Goal: Transaction & Acquisition: Purchase product/service

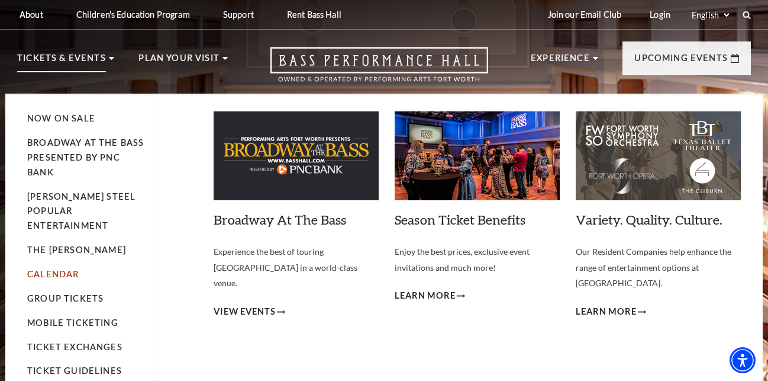
click at [63, 269] on link "Calendar" at bounding box center [53, 274] width 52 height 10
click at [50, 269] on link "Calendar" at bounding box center [53, 274] width 52 height 10
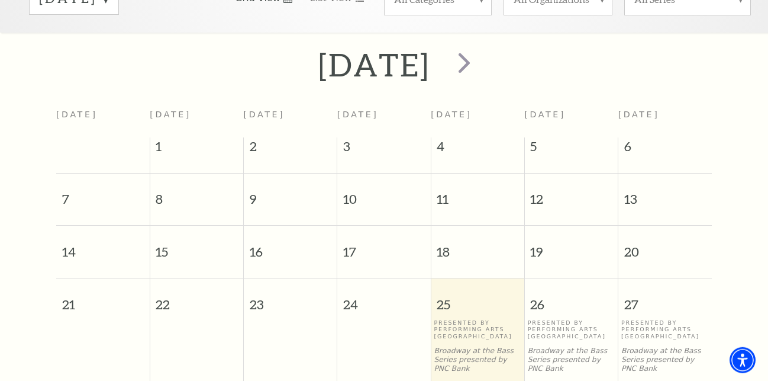
scroll to position [346, 0]
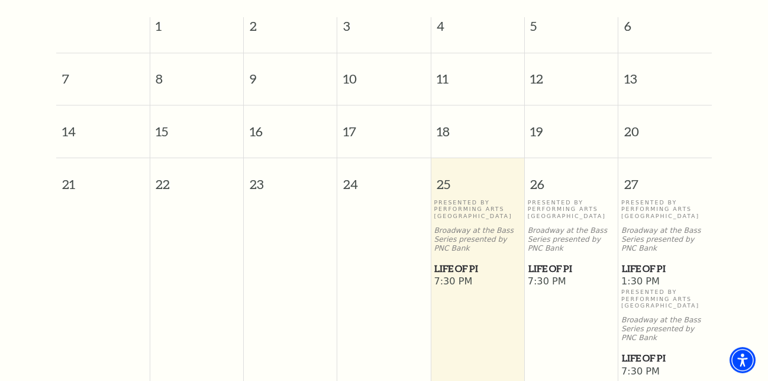
click at [542, 268] on span "Life of Pi" at bounding box center [572, 268] width 86 height 15
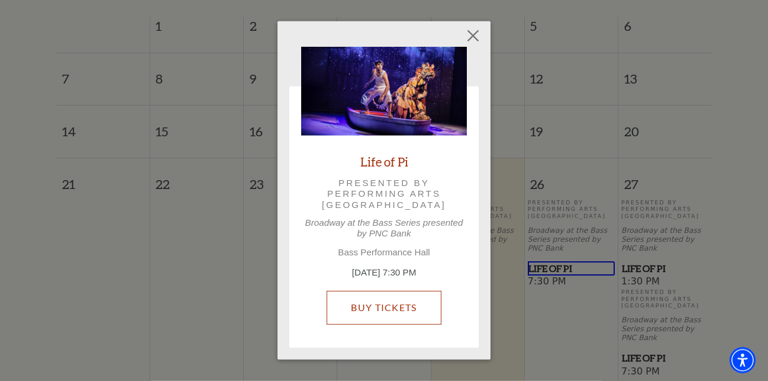
click at [401, 312] on link "Buy Tickets" at bounding box center [384, 307] width 114 height 33
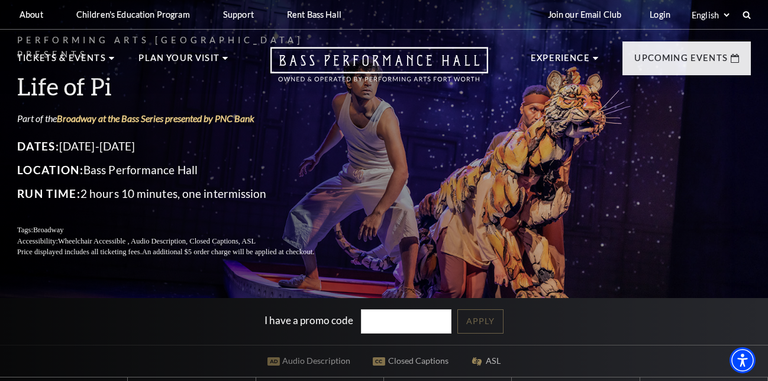
scroll to position [181, 0]
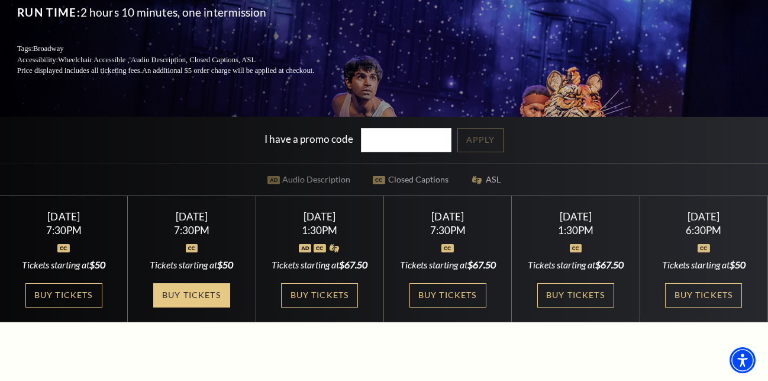
click at [207, 291] on link "Buy Tickets" at bounding box center [191, 295] width 77 height 24
click at [190, 296] on link "Buy Tickets" at bounding box center [191, 295] width 77 height 24
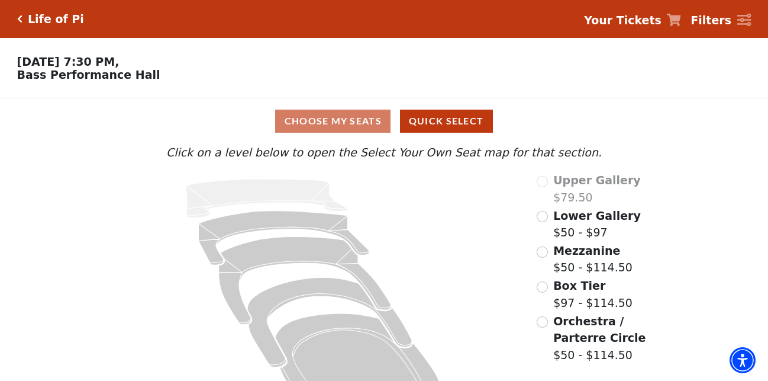
click at [599, 221] on span "Lower Gallery" at bounding box center [598, 215] width 88 height 13
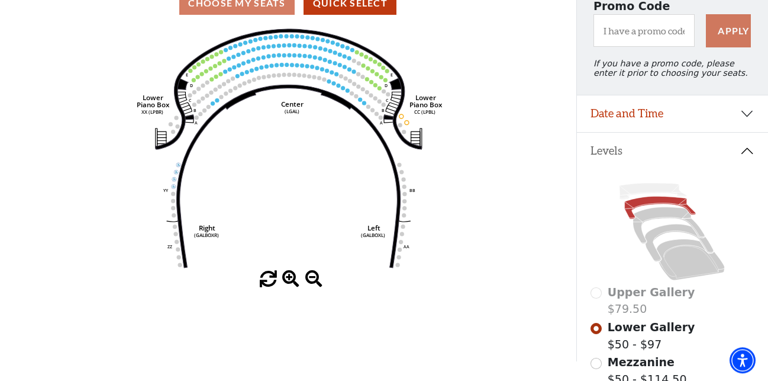
scroll to position [115, 0]
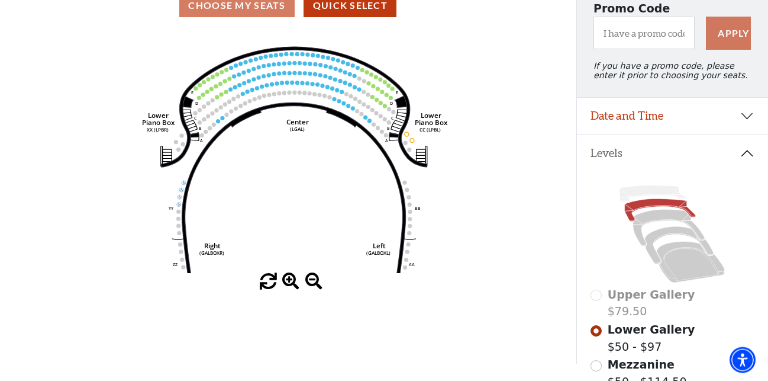
drag, startPoint x: 320, startPoint y: 134, endPoint x: 331, endPoint y: 178, distance: 44.5
click at [331, 178] on icon "Right (GALBOXR) E D C B A E D C B A YY ZZ Left (GALBOXL) BB AA Center Lower Pia…" at bounding box center [288, 151] width 519 height 245
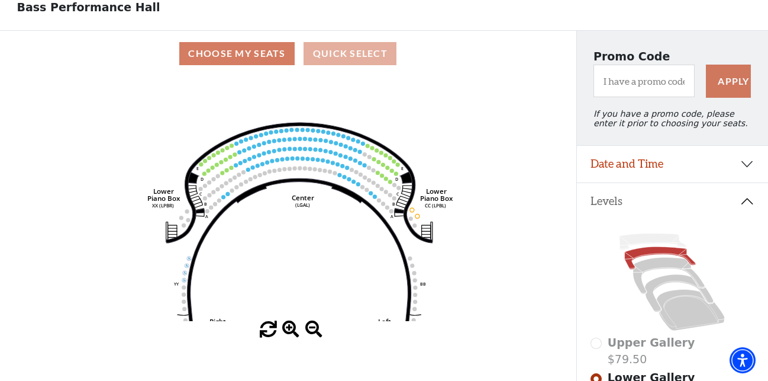
scroll to position [0, 0]
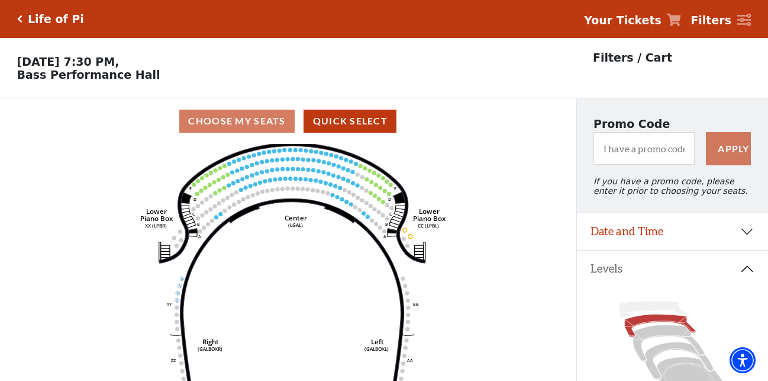
drag, startPoint x: 327, startPoint y: 267, endPoint x: 320, endPoint y: 220, distance: 47.2
click at [320, 220] on icon "Right (GALBOXR) E D C B A E D C B A YY ZZ Left (GALBOXL) BB AA Center Lower Pia…" at bounding box center [288, 266] width 519 height 245
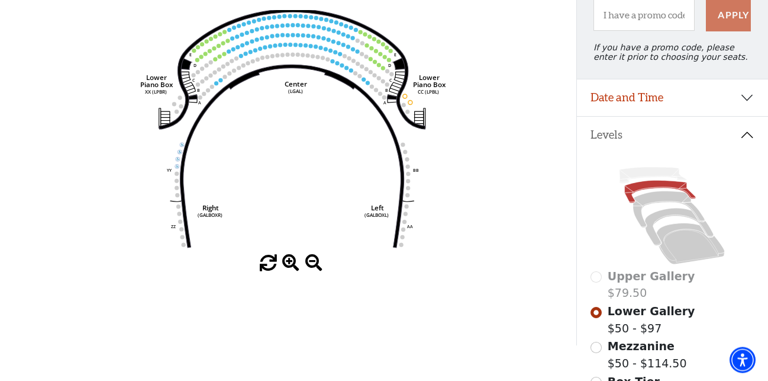
scroll to position [181, 0]
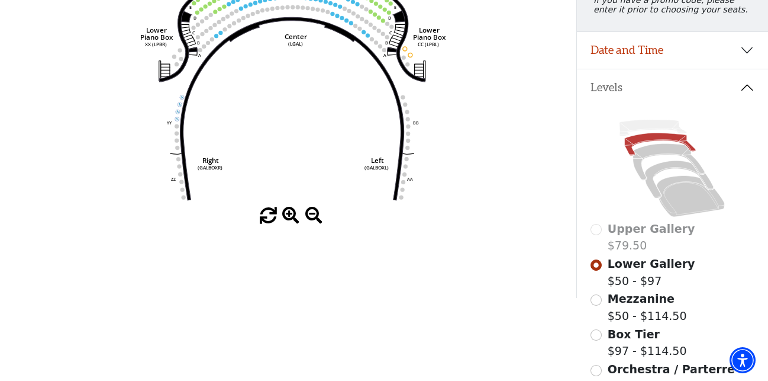
click at [291, 219] on span at bounding box center [290, 215] width 17 height 17
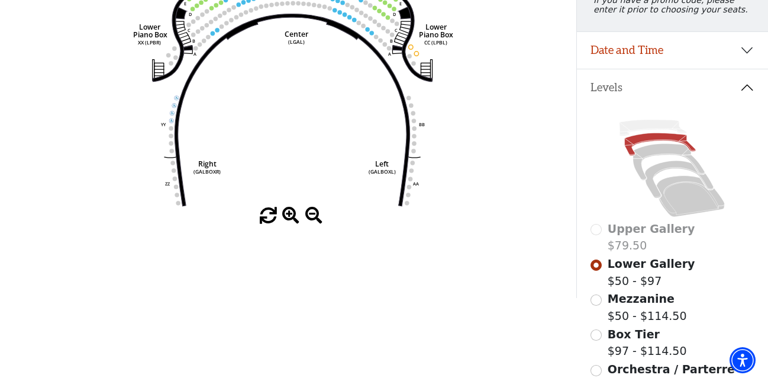
click at [291, 219] on span at bounding box center [290, 215] width 17 height 17
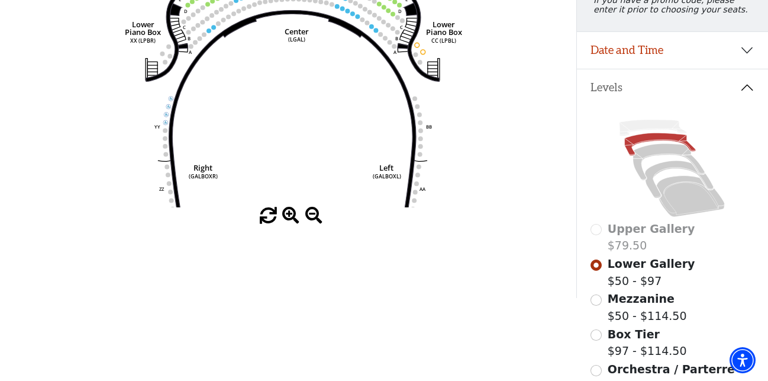
click at [291, 219] on span at bounding box center [290, 215] width 17 height 17
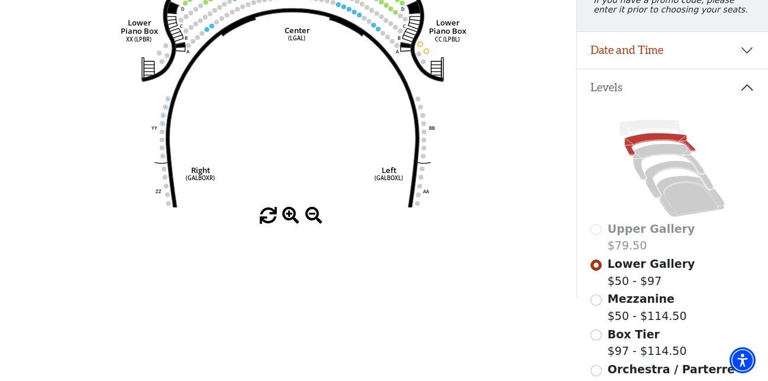
click at [291, 219] on span at bounding box center [290, 215] width 17 height 17
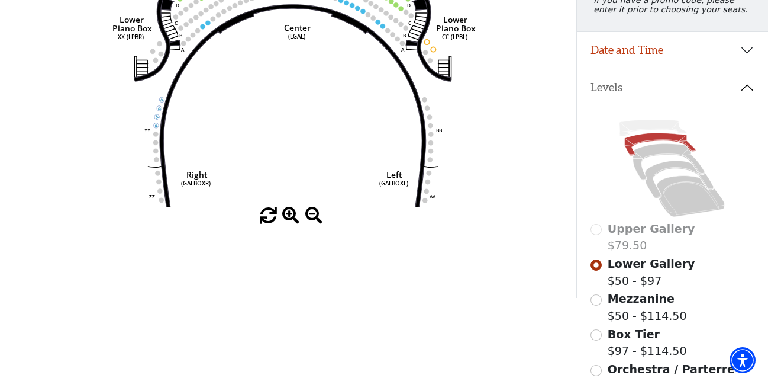
click at [291, 219] on span at bounding box center [290, 215] width 17 height 17
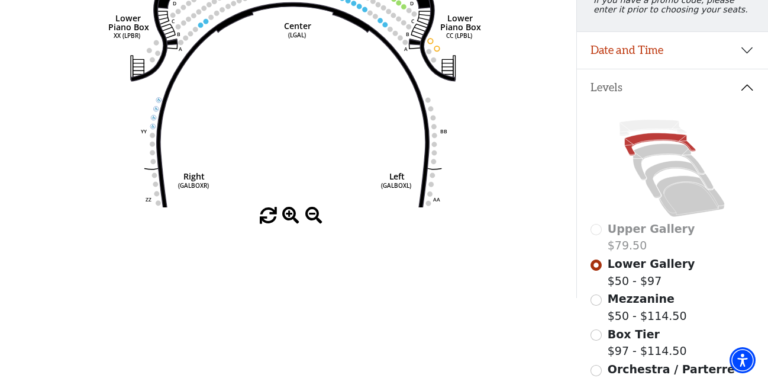
click at [291, 219] on span at bounding box center [290, 215] width 17 height 17
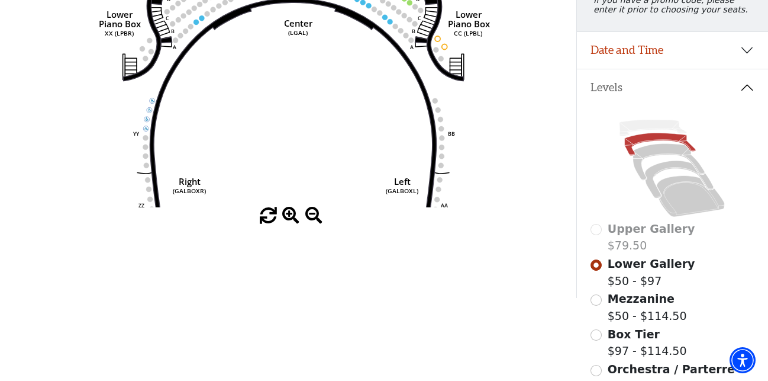
click at [291, 219] on span at bounding box center [290, 215] width 17 height 17
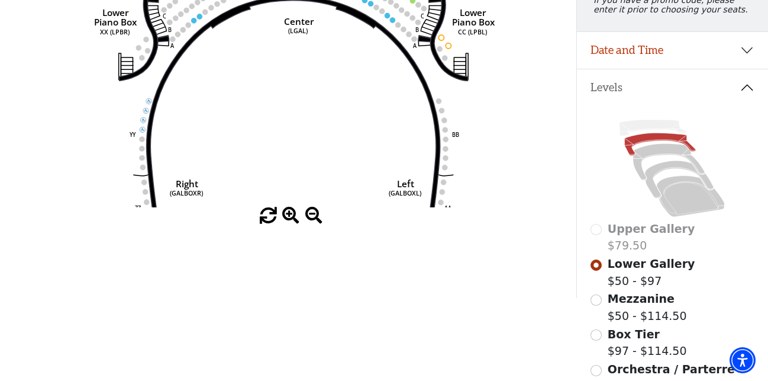
click at [291, 219] on span at bounding box center [290, 215] width 17 height 17
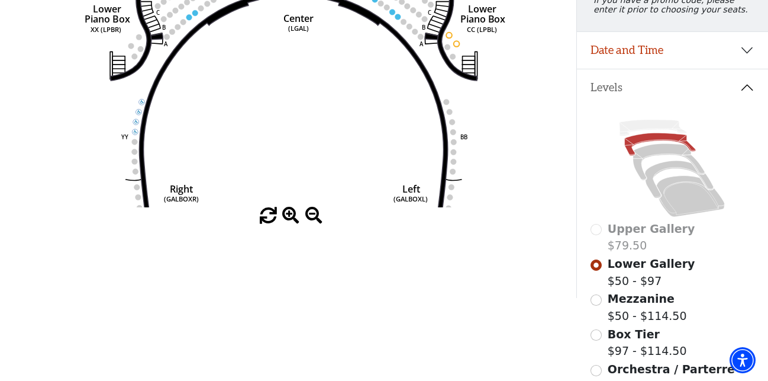
click at [291, 219] on span at bounding box center [290, 215] width 17 height 17
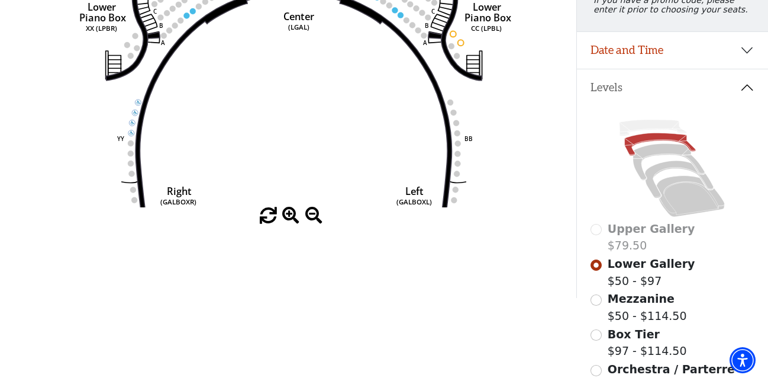
click at [291, 219] on span at bounding box center [290, 215] width 17 height 17
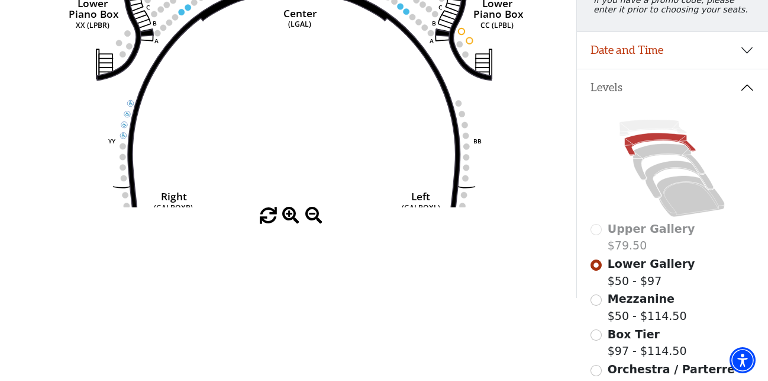
click at [291, 219] on span at bounding box center [290, 215] width 17 height 17
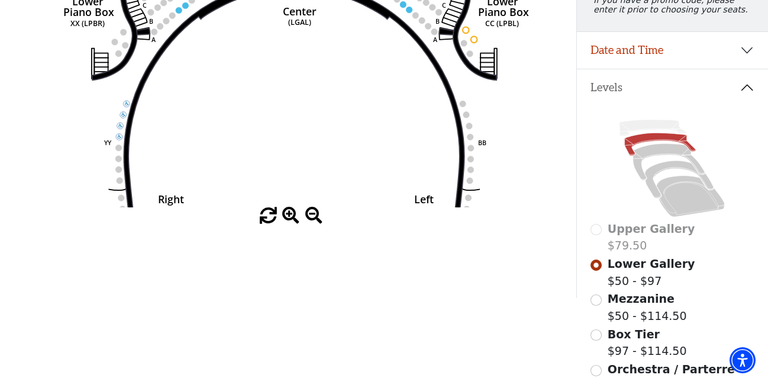
click at [291, 219] on span at bounding box center [290, 215] width 17 height 17
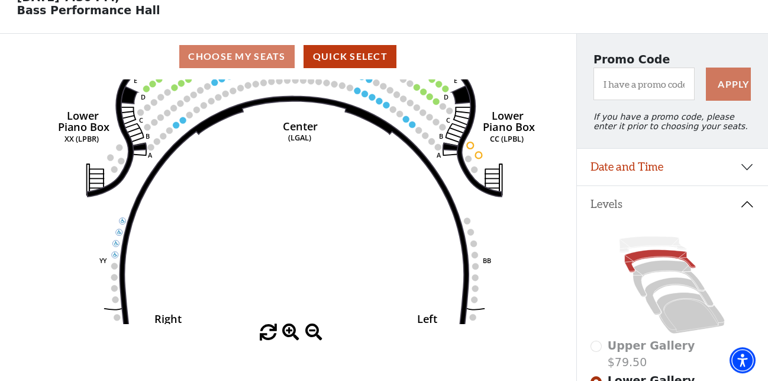
scroll to position [0, 0]
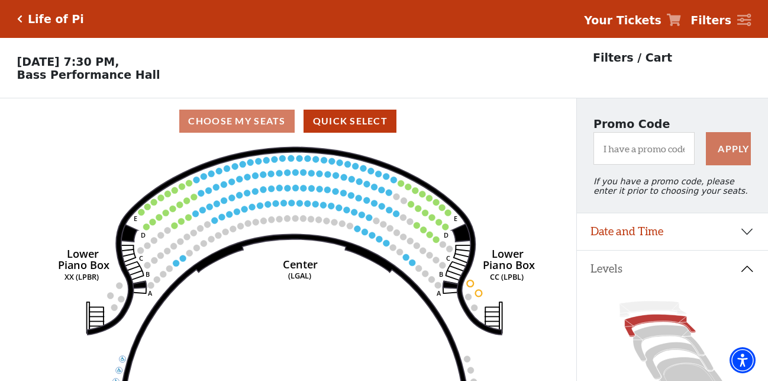
drag, startPoint x: 343, startPoint y: 218, endPoint x: 342, endPoint y: 313, distance: 95.3
click at [342, 313] on icon "Right (GALBOXR) E D C B A E D C B A YY ZZ Left (GALBOXL) BB AA Center Lower Pia…" at bounding box center [288, 266] width 519 height 245
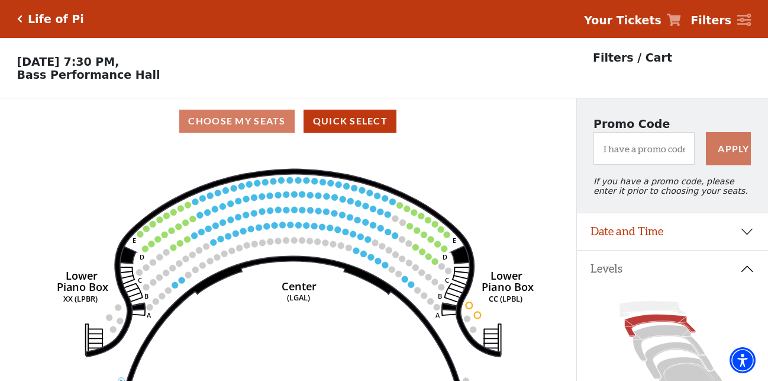
scroll to position [242, 0]
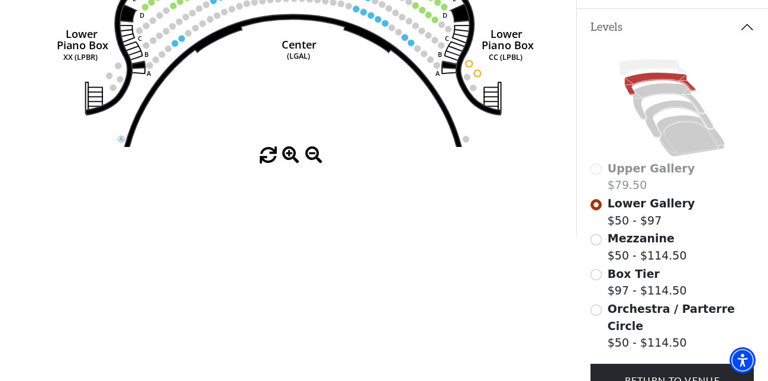
click at [292, 159] on span at bounding box center [290, 155] width 17 height 17
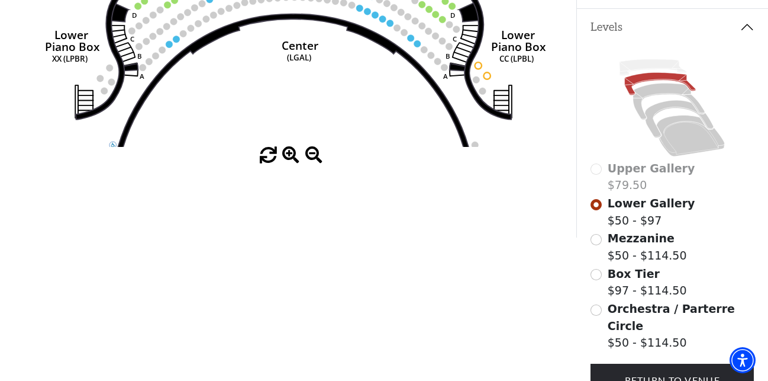
click at [292, 159] on span at bounding box center [290, 155] width 17 height 17
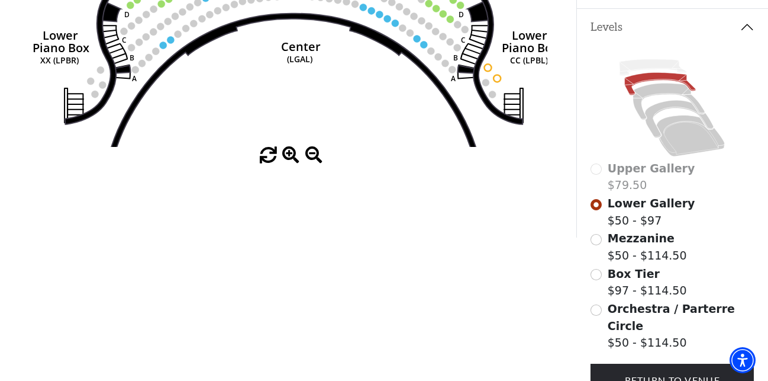
click at [292, 159] on span at bounding box center [290, 155] width 17 height 17
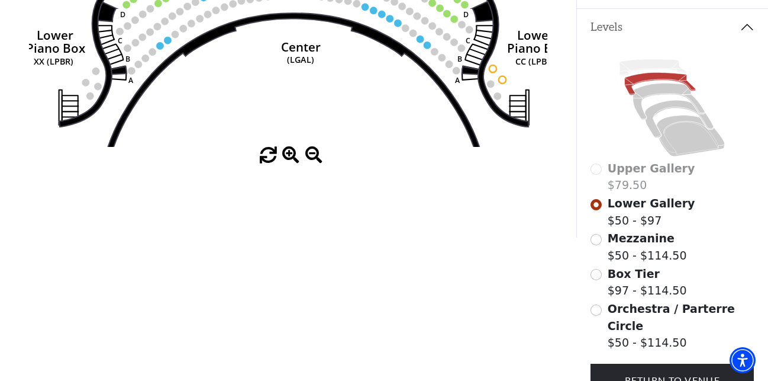
click at [292, 159] on span at bounding box center [290, 155] width 17 height 17
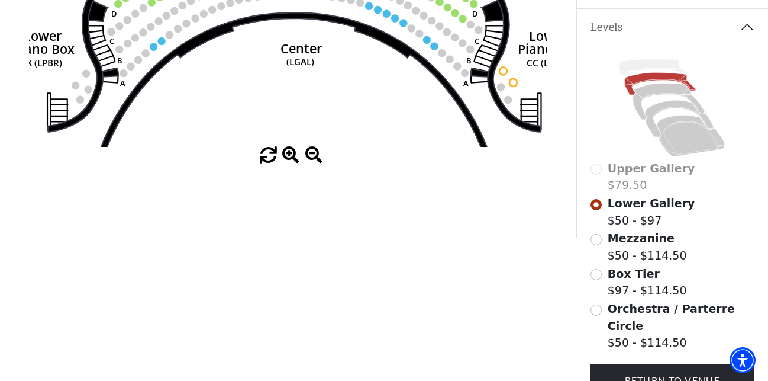
click at [292, 159] on span at bounding box center [290, 155] width 17 height 17
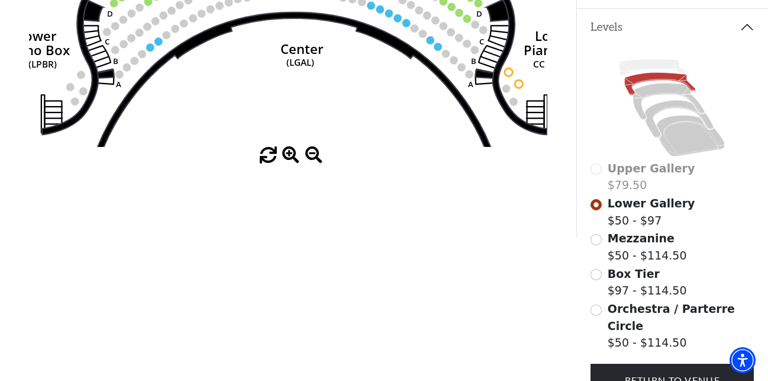
click at [292, 159] on span at bounding box center [290, 155] width 17 height 17
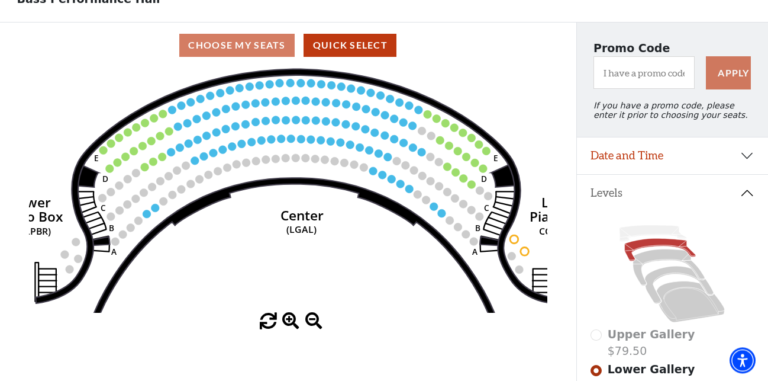
scroll to position [60, 0]
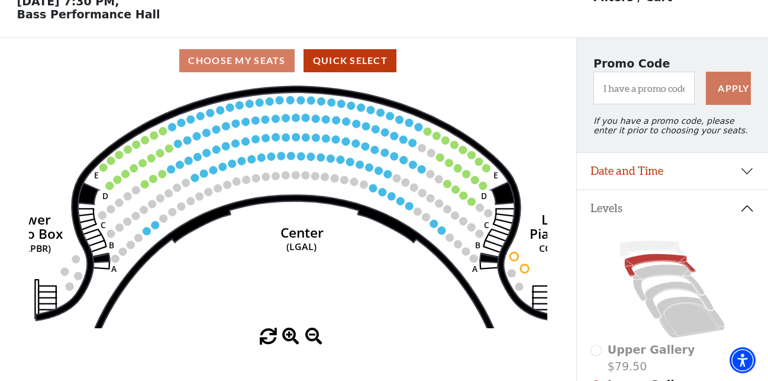
drag, startPoint x: 388, startPoint y: 265, endPoint x: 398, endPoint y: 272, distance: 12.0
click at [388, 280] on icon "Right (GALBOXR) E D C B A E D C B A YY ZZ Left (GALBOXL) BB AA Center Lower Pia…" at bounding box center [288, 205] width 519 height 245
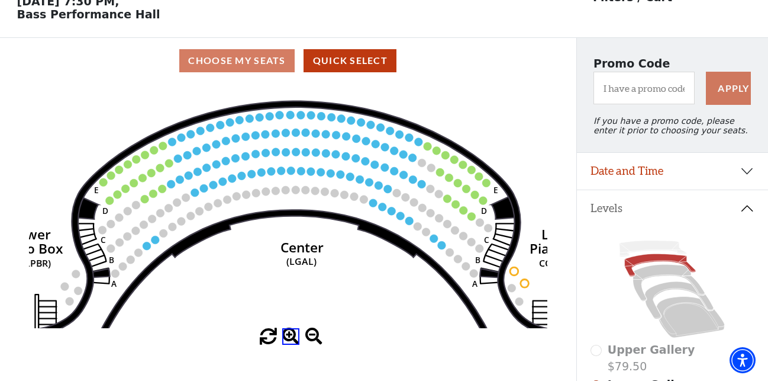
click at [486, 187] on circle at bounding box center [486, 183] width 8 height 8
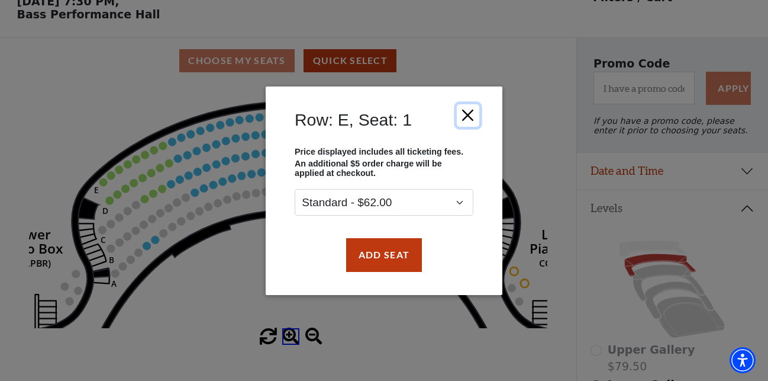
click at [462, 111] on button "Close" at bounding box center [468, 115] width 22 height 22
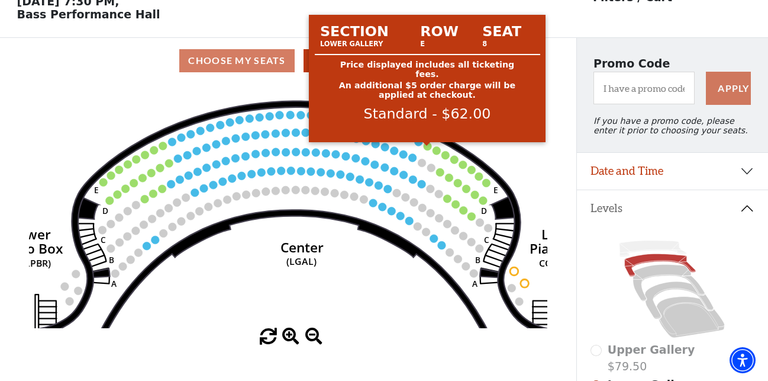
click at [427, 150] on circle at bounding box center [428, 146] width 8 height 8
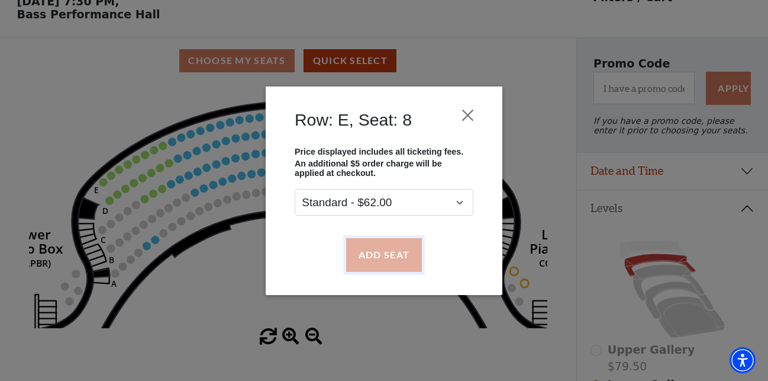
click at [408, 255] on button "Add Seat" at bounding box center [384, 254] width 76 height 33
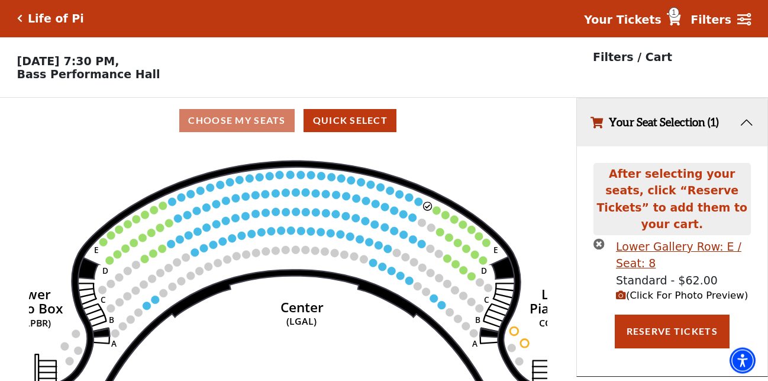
scroll to position [0, 0]
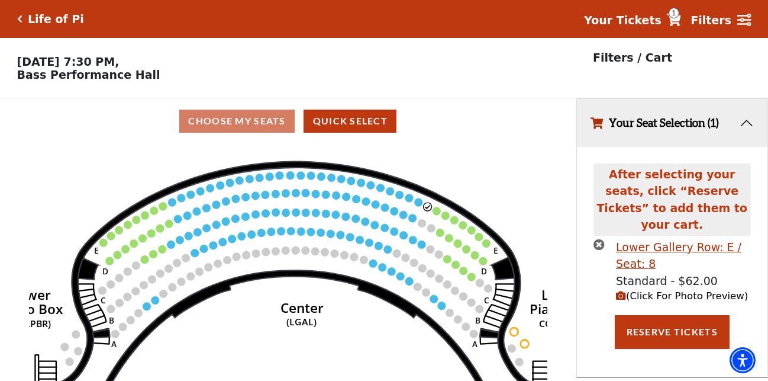
click at [434, 215] on circle at bounding box center [437, 211] width 8 height 8
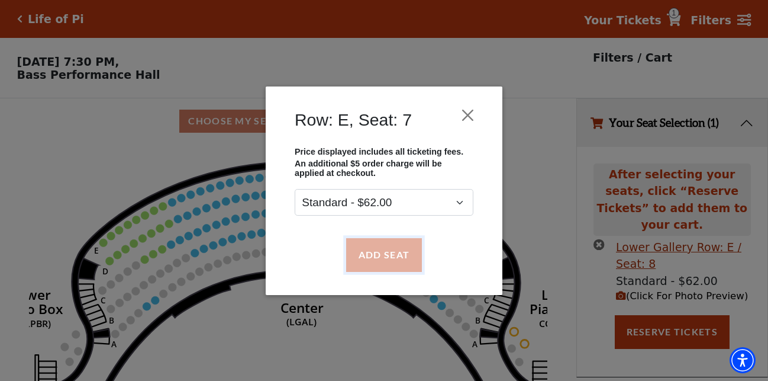
click at [392, 260] on button "Add Seat" at bounding box center [384, 254] width 76 height 33
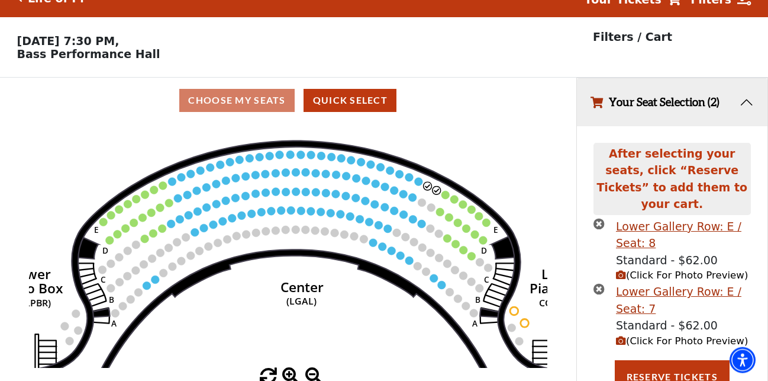
scroll to position [21, 0]
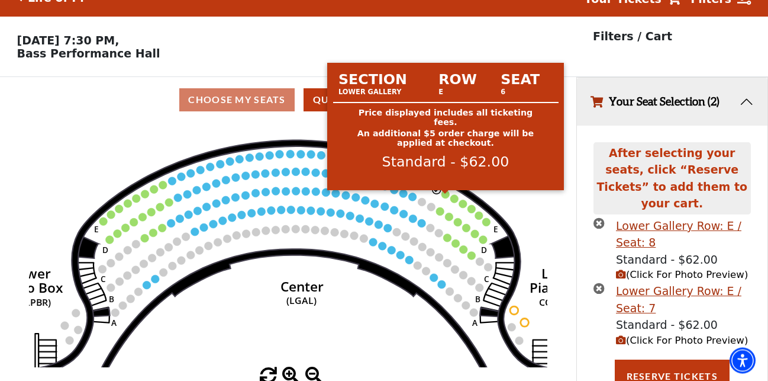
click at [446, 198] on circle at bounding box center [446, 194] width 8 height 8
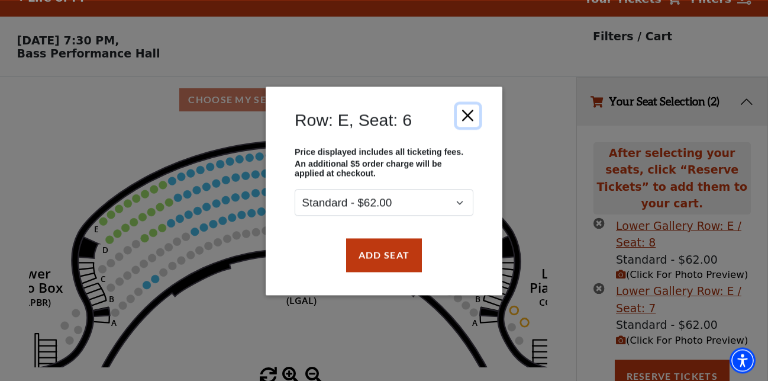
click at [475, 116] on button "Close" at bounding box center [468, 115] width 22 height 22
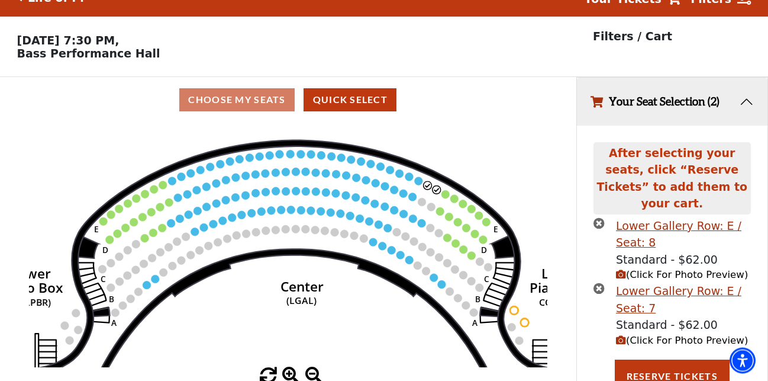
click at [437, 194] on circle at bounding box center [437, 189] width 8 height 8
click at [428, 188] on circle at bounding box center [428, 185] width 8 height 8
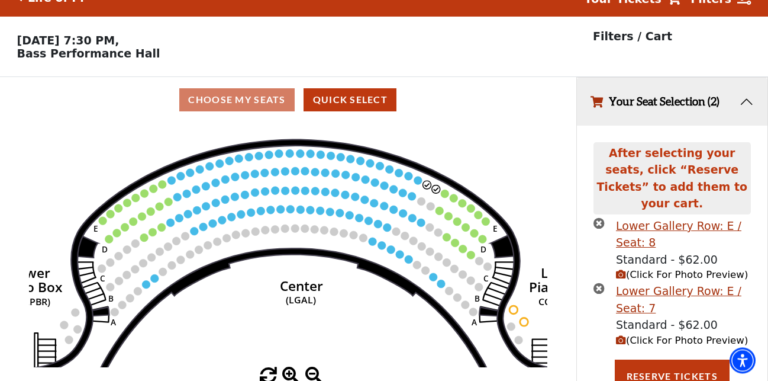
click at [595, 217] on icon "times-circle" at bounding box center [599, 222] width 11 height 11
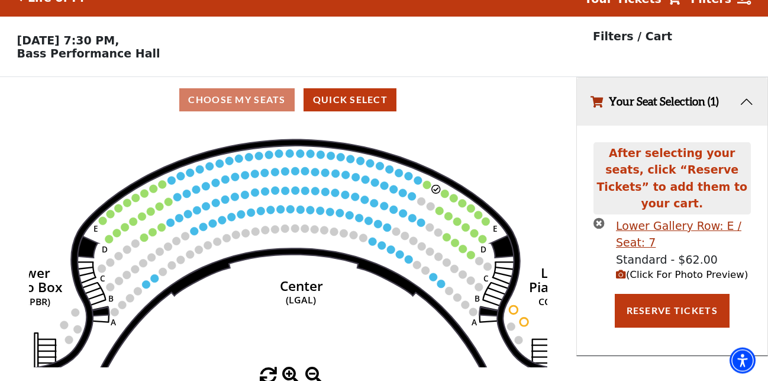
click at [596, 217] on icon "times-circle" at bounding box center [599, 222] width 11 height 11
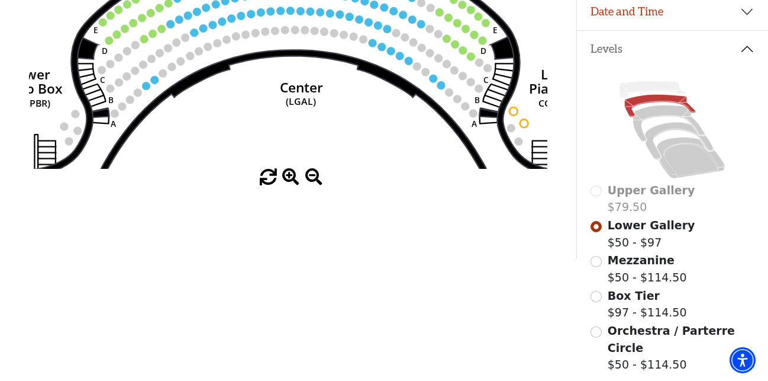
scroll to position [221, 0]
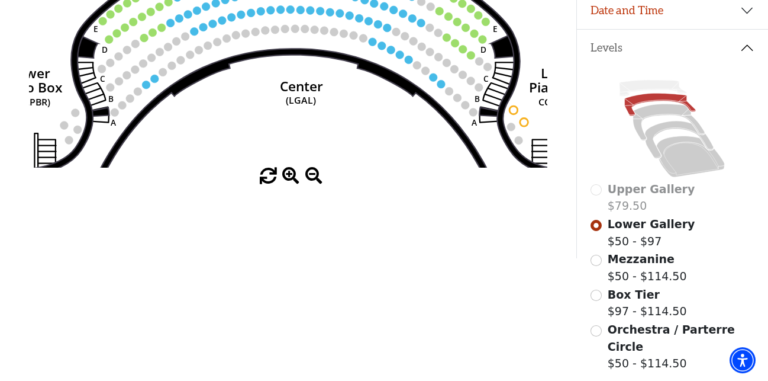
click at [486, 25] on circle at bounding box center [486, 22] width 8 height 8
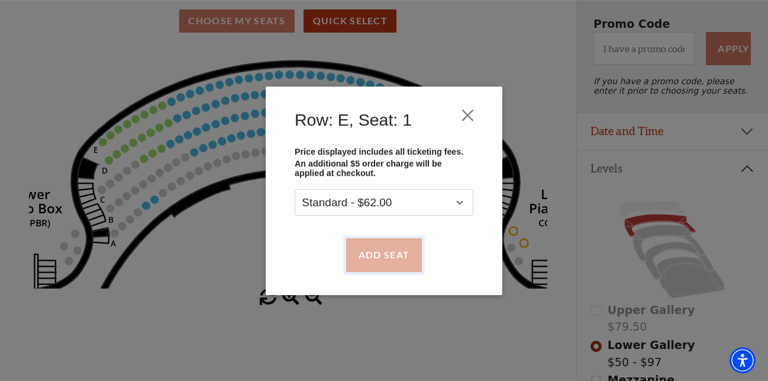
click at [398, 249] on button "Add Seat" at bounding box center [384, 254] width 76 height 33
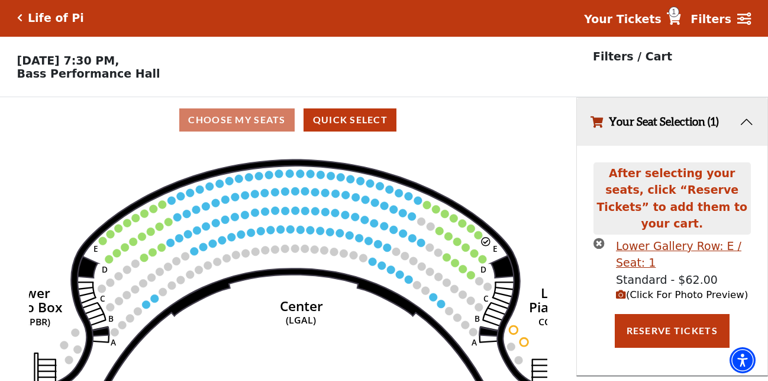
scroll to position [0, 0]
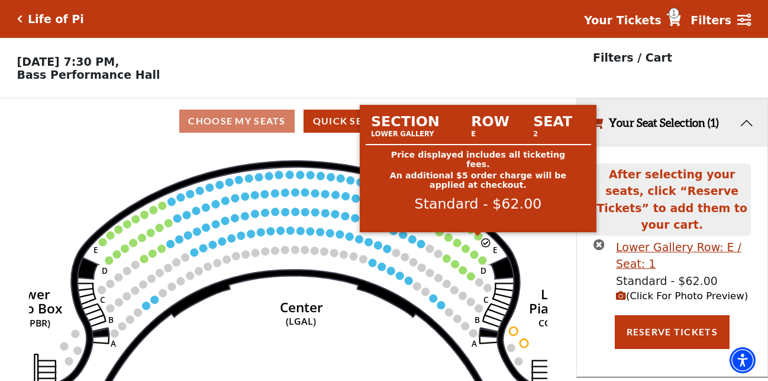
click at [478, 239] on circle at bounding box center [478, 236] width 8 height 8
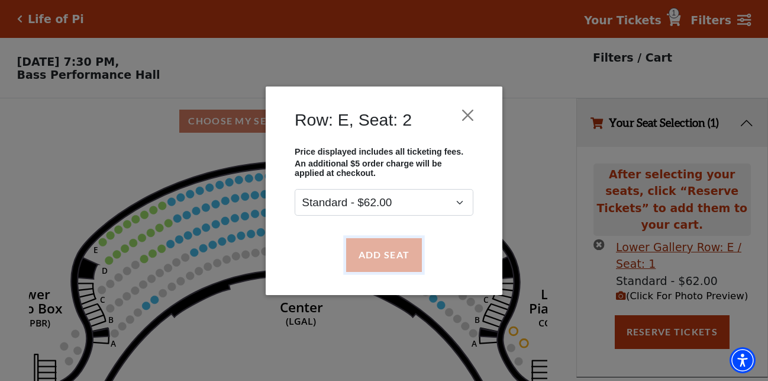
click at [382, 258] on button "Add Seat" at bounding box center [384, 254] width 76 height 33
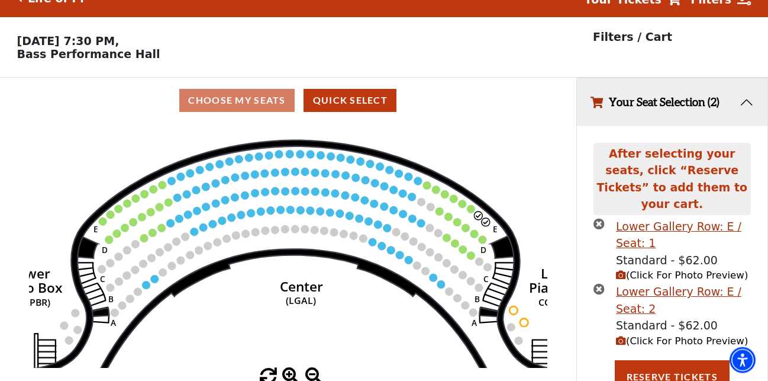
scroll to position [21, 0]
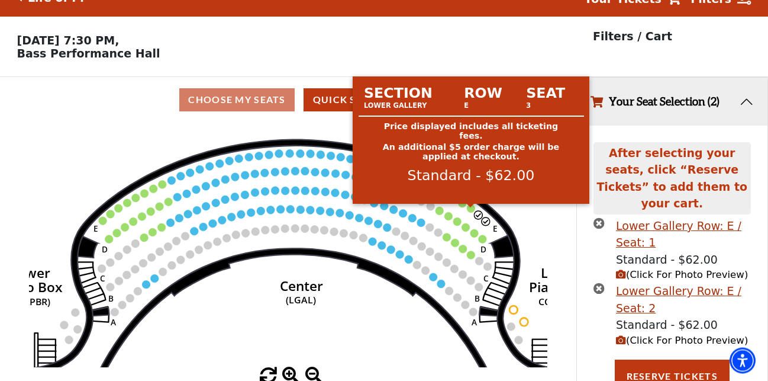
click at [472, 213] on circle at bounding box center [471, 208] width 8 height 8
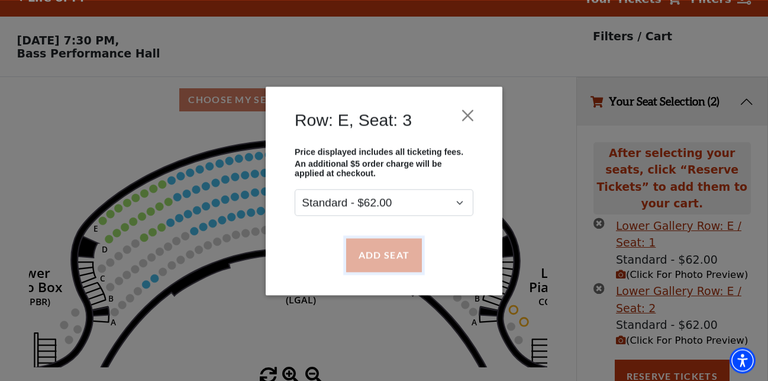
click at [384, 250] on button "Add Seat" at bounding box center [384, 254] width 76 height 33
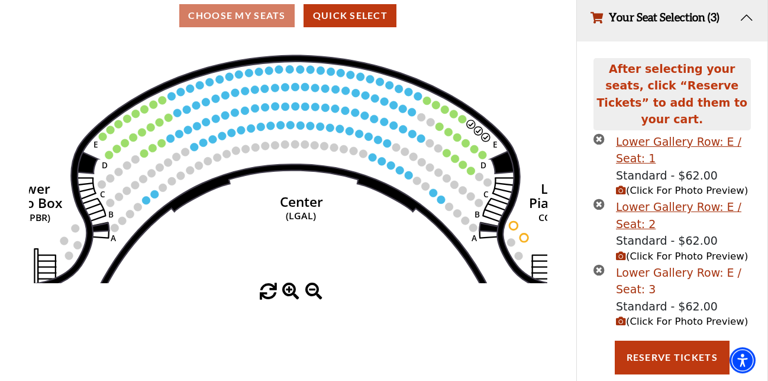
scroll to position [115, 0]
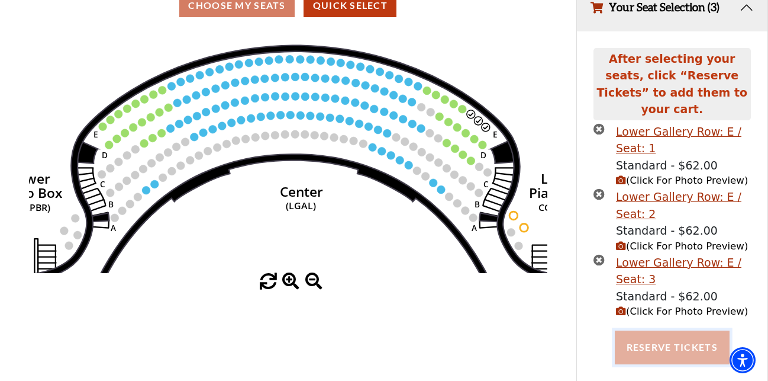
click at [660, 330] on button "Reserve Tickets" at bounding box center [672, 346] width 115 height 33
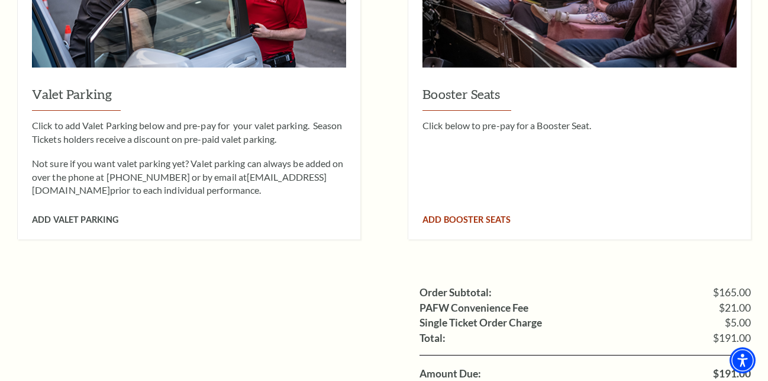
scroll to position [1147, 0]
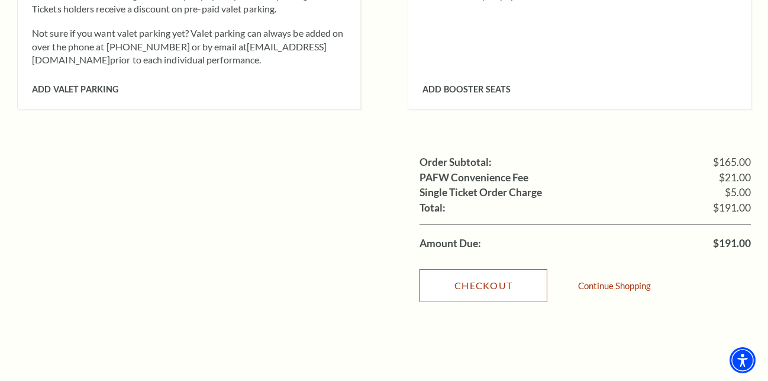
click at [503, 269] on link "Checkout" at bounding box center [484, 285] width 128 height 33
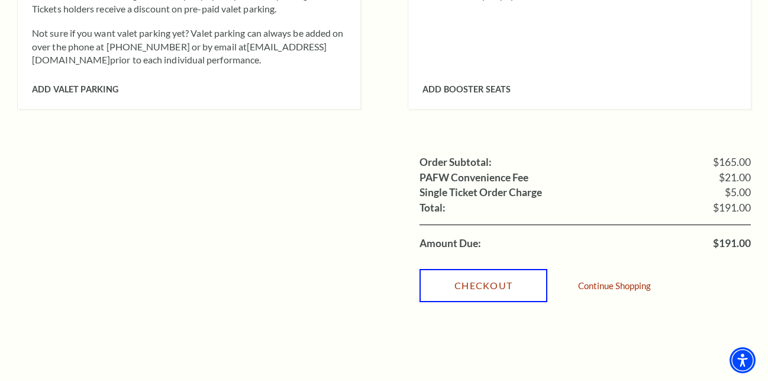
click at [485, 269] on link "Checkout" at bounding box center [484, 285] width 128 height 33
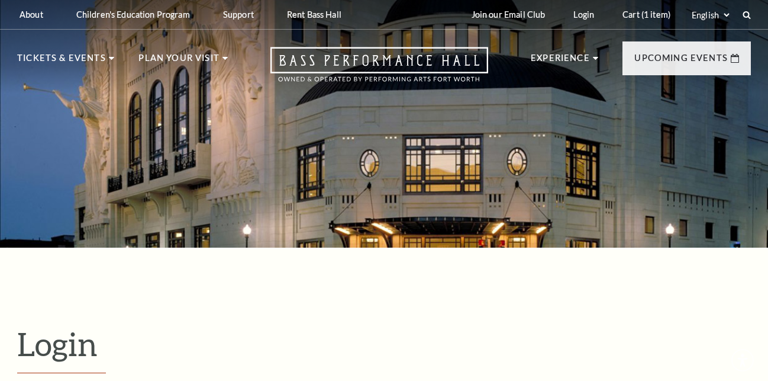
scroll to position [324, 0]
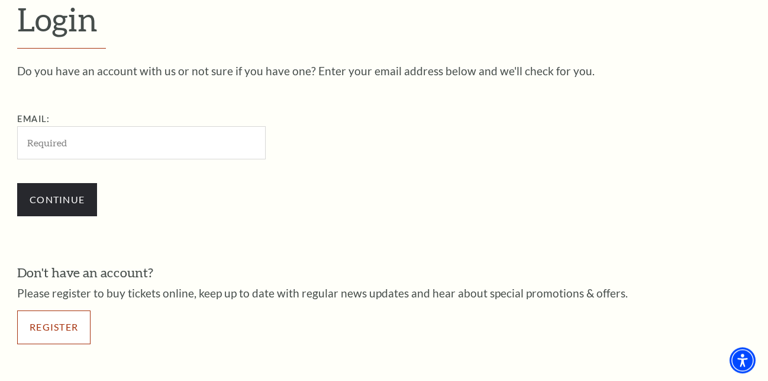
click at [59, 322] on link "Register" at bounding box center [53, 326] width 73 height 33
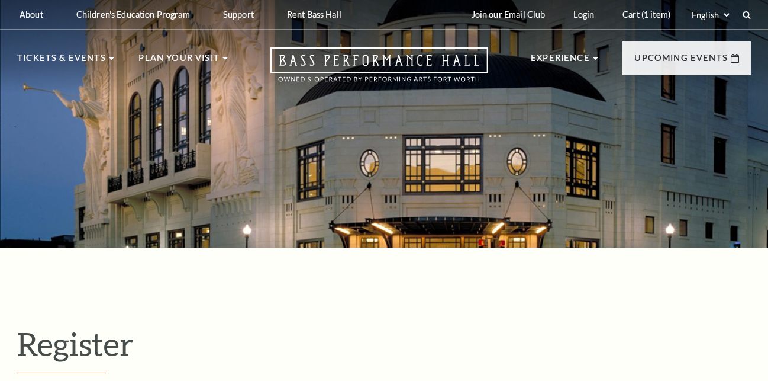
select select "1"
select select "[GEOGRAPHIC_DATA]"
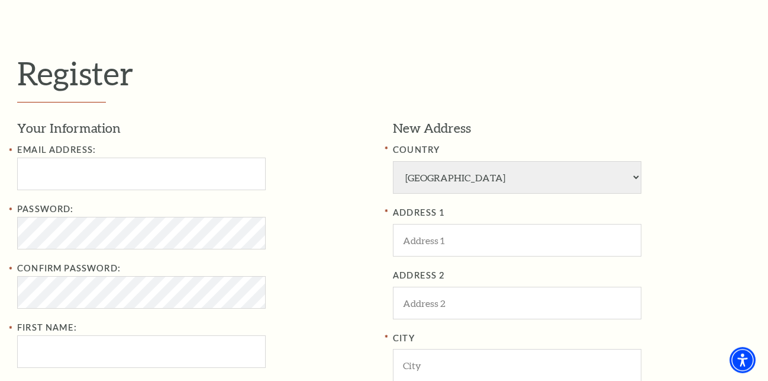
scroll to position [302, 0]
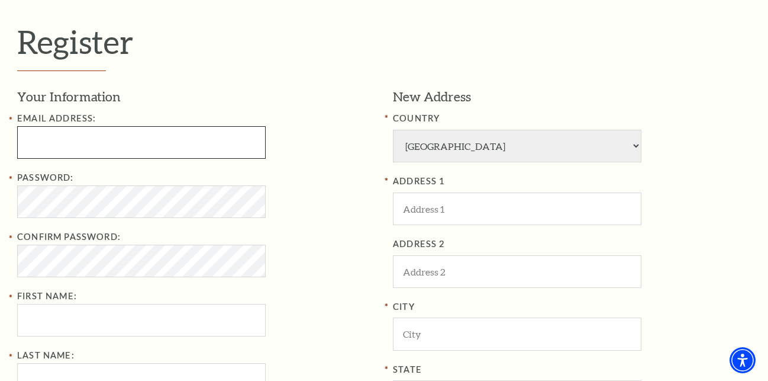
click at [160, 150] on input "Email Address:" at bounding box center [141, 142] width 249 height 33
paste input "[EMAIL_ADDRESS][DOMAIN_NAME]"
drag, startPoint x: 162, startPoint y: 139, endPoint x: 229, endPoint y: 140, distance: 66.9
click at [229, 140] on input "markgilgarcia4545@gmail.comEbayr501!" at bounding box center [141, 142] width 249 height 33
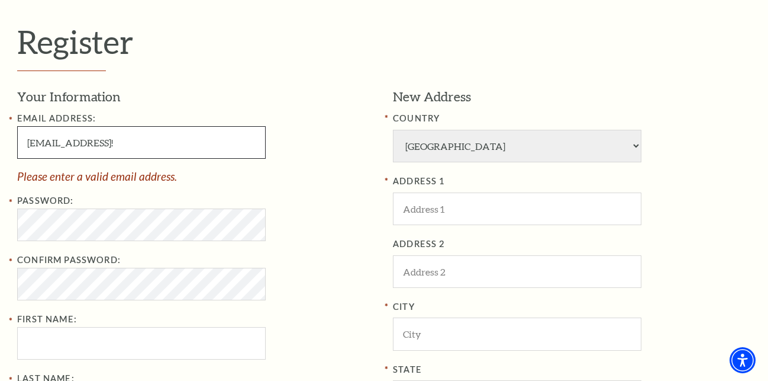
drag, startPoint x: 160, startPoint y: 141, endPoint x: 222, endPoint y: 140, distance: 61.6
click at [222, 140] on input "markgilgarcia4545@gmail.comEbayr501!" at bounding box center [141, 142] width 249 height 33
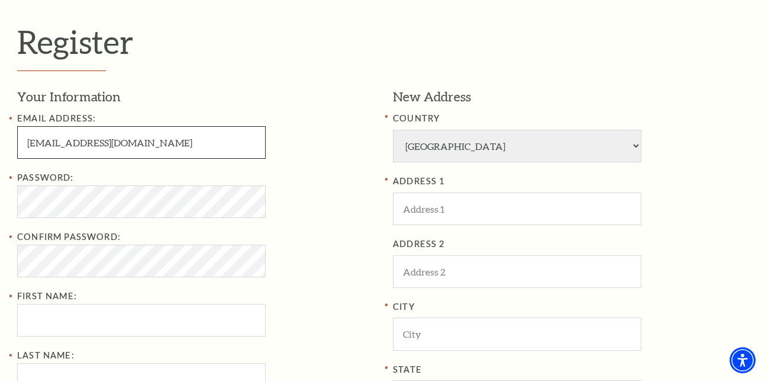
type input "markgilgarcia4545@gmail.com"
click at [304, 140] on div "Email Address: markgilgarcia4545@gmail.com" at bounding box center [196, 134] width 358 height 47
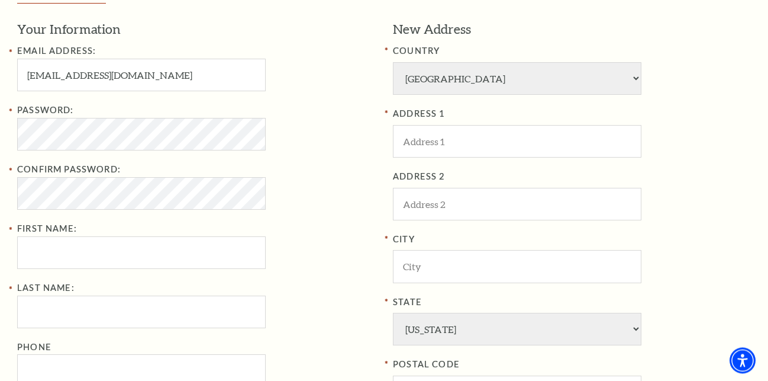
scroll to position [423, 0]
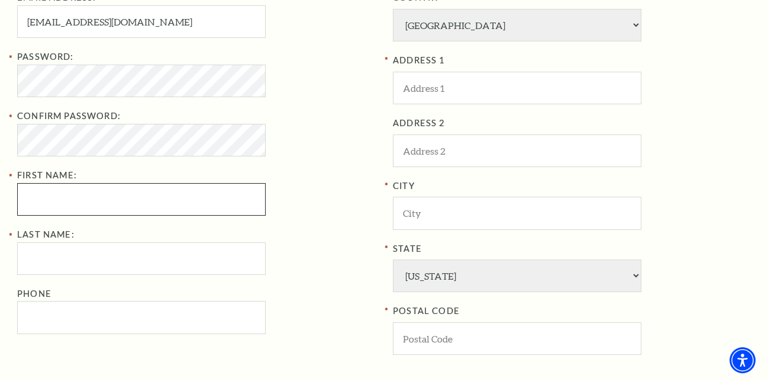
click at [60, 203] on input "First Name:" at bounding box center [141, 199] width 249 height 33
paste input "Markgil"
type input "Markgil"
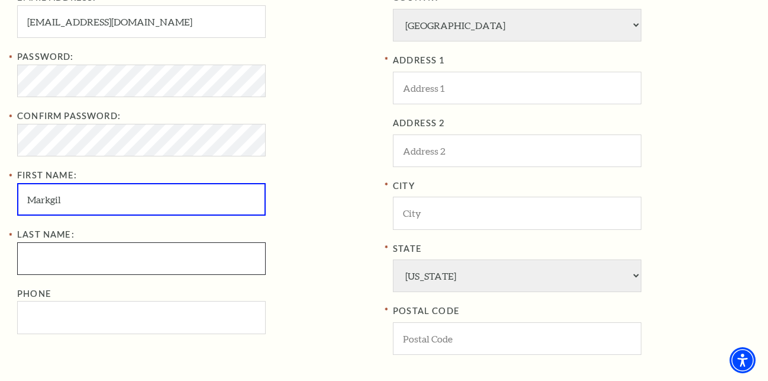
click at [66, 259] on input "Last Name:" at bounding box center [141, 258] width 249 height 33
paste input "Garcia"
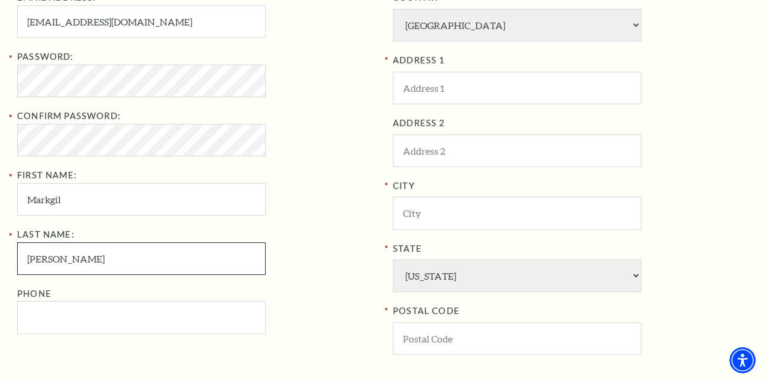
type input "Garcia"
click at [292, 226] on div "Email Address: markgilgarcia4545@gmail.com Password: Confirm Password: First Na…" at bounding box center [196, 162] width 358 height 343
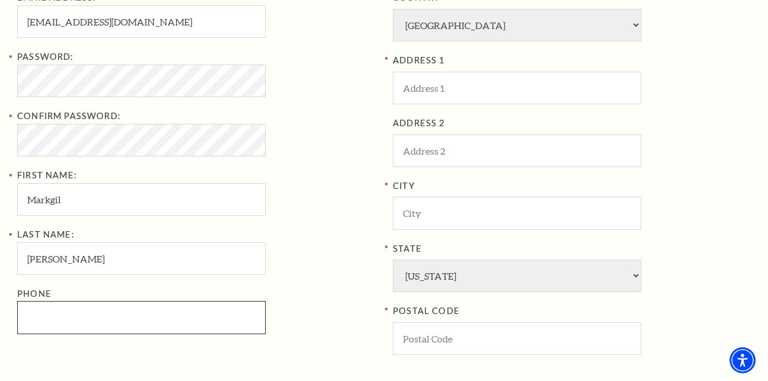
click at [107, 326] on input "Phone" at bounding box center [141, 317] width 249 height 33
drag, startPoint x: 114, startPoint y: 315, endPoint x: -30, endPoint y: 317, distance: 144.5
click at [17, 317] on input "[PHONE_NUMBER]" at bounding box center [141, 317] width 249 height 33
type input "[PHONE_NUMBER]"
click at [310, 253] on div "Last Name: Garcia Phone 817-539-2367" at bounding box center [196, 280] width 358 height 107
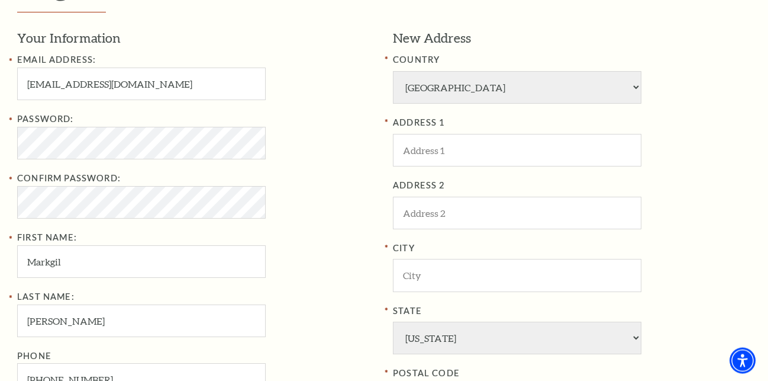
scroll to position [362, 0]
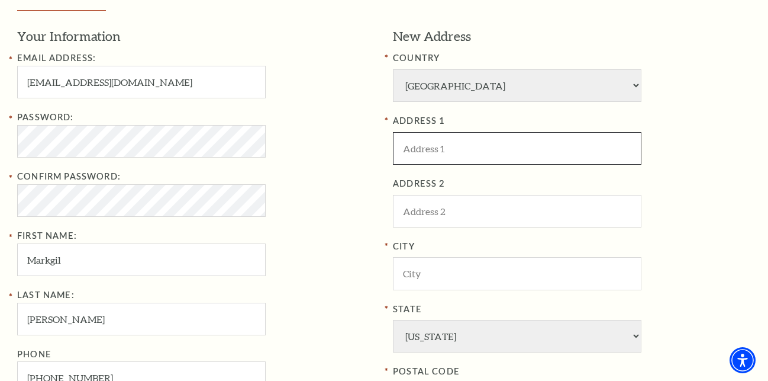
click at [448, 150] on input "ADDRESS 1" at bounding box center [517, 148] width 249 height 33
paste input "[STREET_ADDRESS]"
type input "[STREET_ADDRESS]"
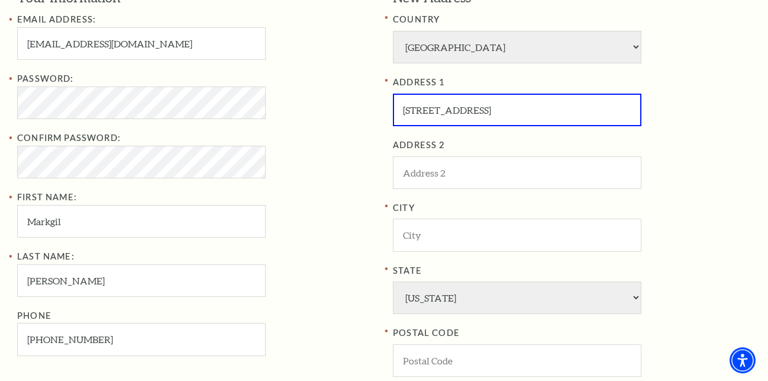
scroll to position [423, 0]
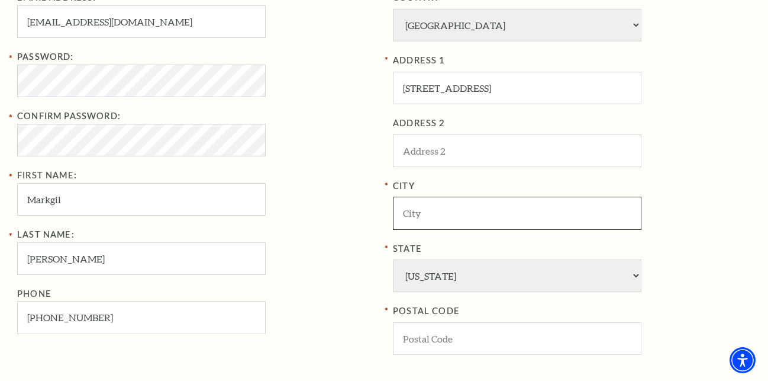
click at [424, 220] on input "City" at bounding box center [517, 213] width 249 height 33
paste input "[GEOGRAPHIC_DATA]"
type input "[GEOGRAPHIC_DATA]"
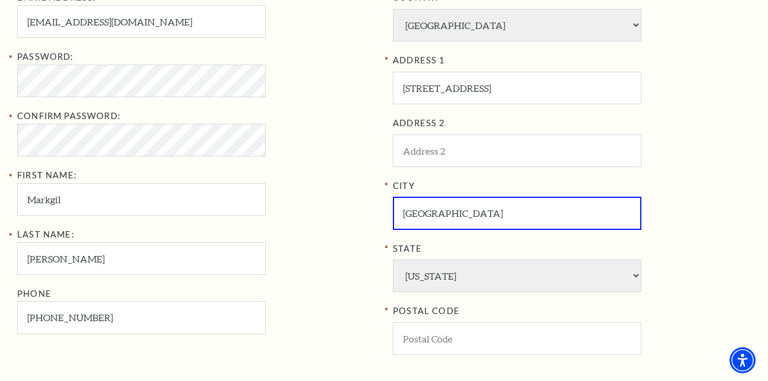
scroll to position [483, 0]
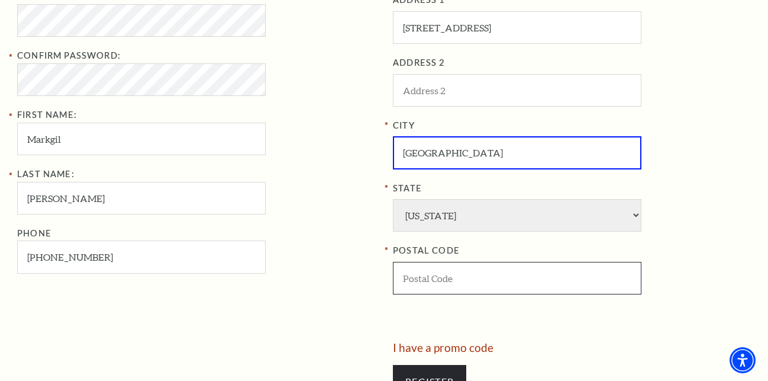
drag, startPoint x: 465, startPoint y: 274, endPoint x: 442, endPoint y: 274, distance: 23.1
click at [464, 274] on input "POSTAL CODE" at bounding box center [517, 278] width 249 height 33
paste input "76104, USA"
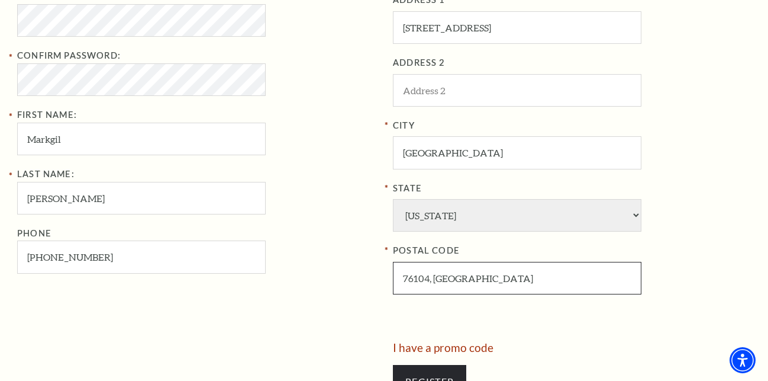
drag, startPoint x: 429, startPoint y: 271, endPoint x: 481, endPoint y: 269, distance: 52.7
click at [481, 269] on input "76104, USA" at bounding box center [517, 278] width 249 height 33
type input "76104"
click at [339, 274] on div "Your Information Email Address: markgilgarcia4545@gmail.com Password: Confirm P…" at bounding box center [200, 124] width 367 height 436
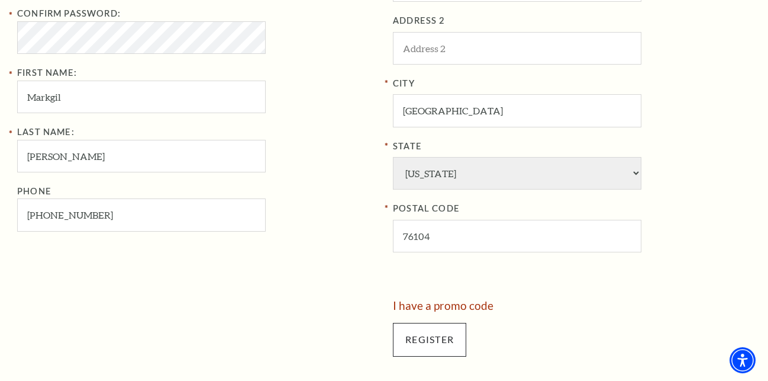
scroll to position [543, 0]
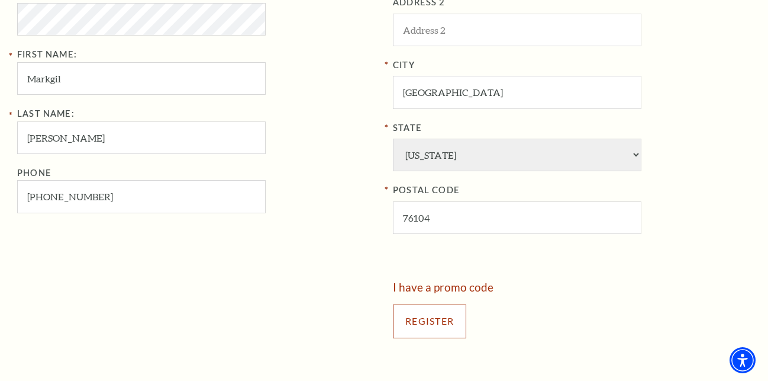
click at [406, 308] on input "Register" at bounding box center [429, 320] width 73 height 33
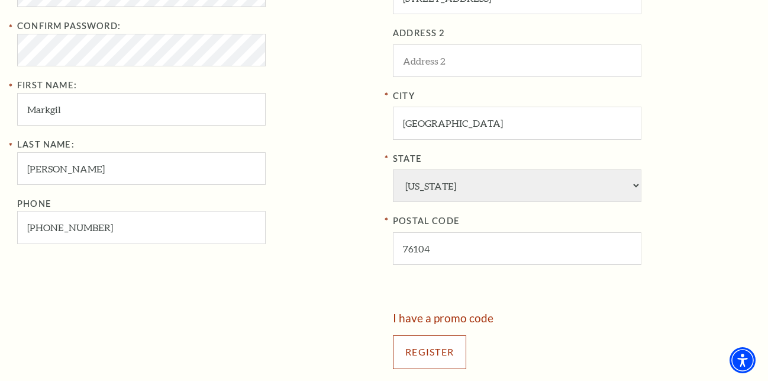
scroll to position [483, 0]
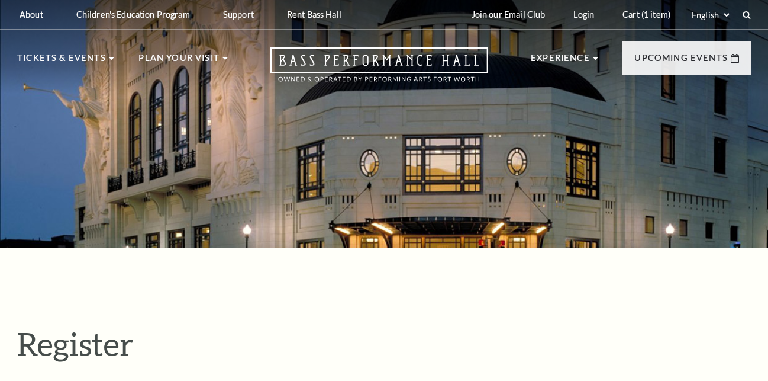
select select "1"
select select "[GEOGRAPHIC_DATA]"
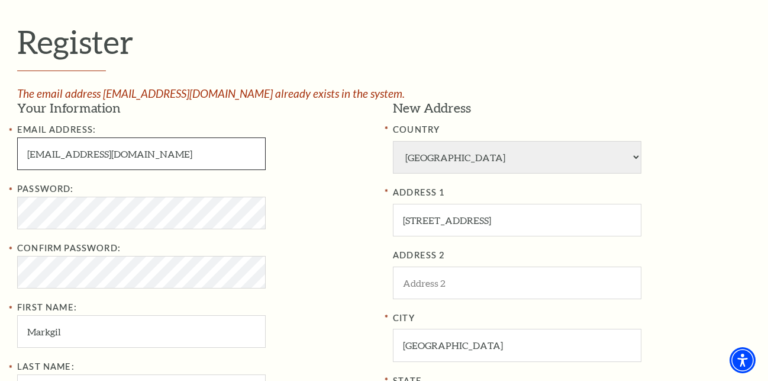
drag, startPoint x: 104, startPoint y: 155, endPoint x: -30, endPoint y: 182, distance: 137.1
click at [17, 170] on input "markgilgarcia4545@gmail.com" at bounding box center [141, 153] width 249 height 33
paste input "dexterkennedy1389"
type input "[EMAIL_ADDRESS][DOMAIN_NAME]"
click at [356, 175] on div "Email Address: dexterkennedy1389@gmail.com Password: Confirm Password: First Na…" at bounding box center [196, 294] width 358 height 343
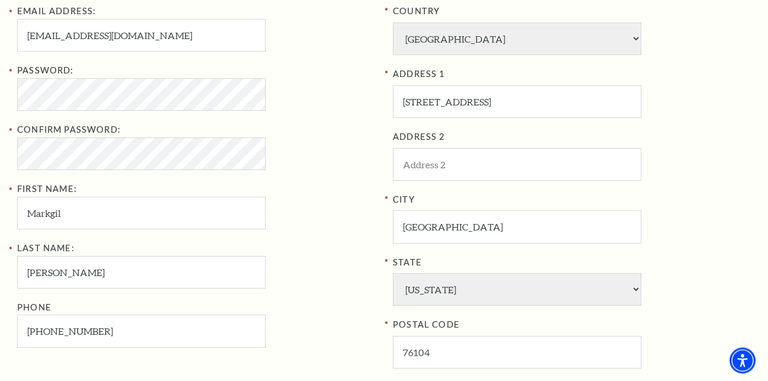
scroll to position [423, 0]
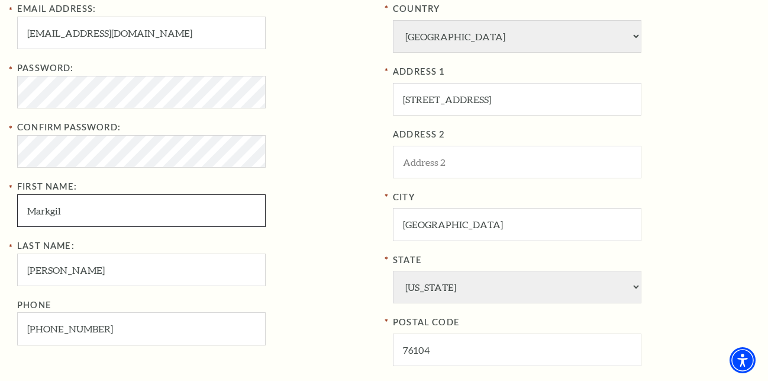
drag, startPoint x: 79, startPoint y: 211, endPoint x: -30, endPoint y: 223, distance: 109.6
click at [17, 223] on input "Markgil" at bounding box center [141, 210] width 249 height 33
paste input "Dexter Kennedy"
drag, startPoint x: 61, startPoint y: 207, endPoint x: 155, endPoint y: 209, distance: 93.6
click at [155, 209] on input "Dexter Kennedy" at bounding box center [141, 210] width 249 height 33
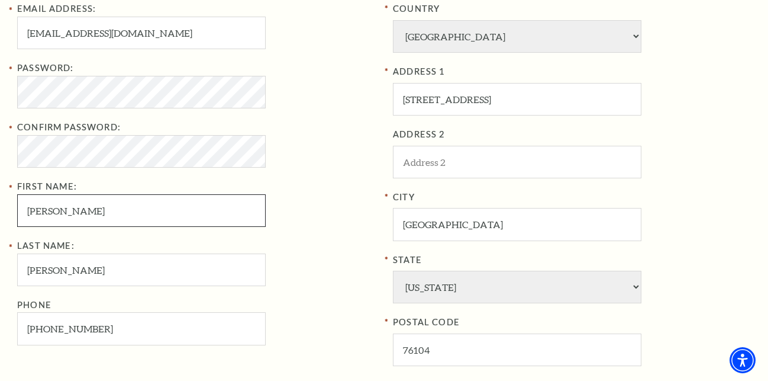
type input "Dexter Kennedy"
drag, startPoint x: 72, startPoint y: 256, endPoint x: -30, endPoint y: 267, distance: 103.0
click at [17, 267] on input "Garcia" at bounding box center [141, 269] width 249 height 33
paste input "[PERSON_NAME]"
type input "[PERSON_NAME]"
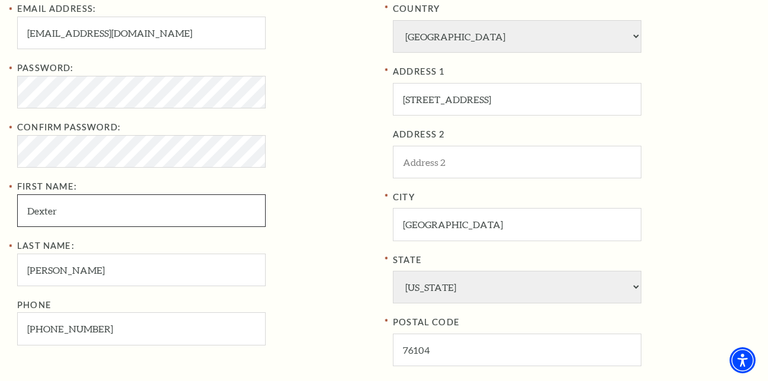
type input "Dexter"
click at [320, 180] on div "Password: Confirm Password: First Name: Dexter" at bounding box center [196, 144] width 358 height 166
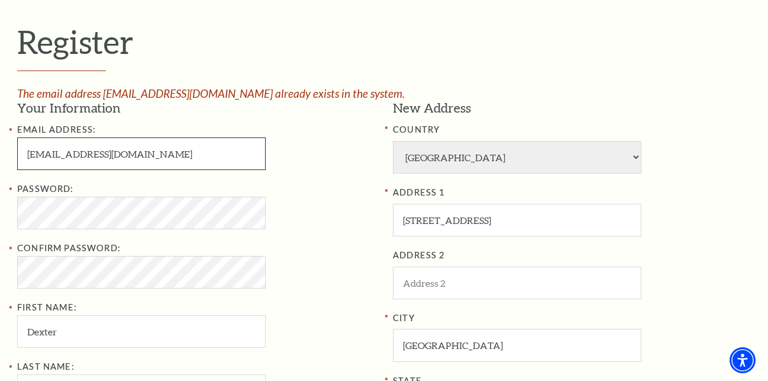
click at [200, 151] on input "[EMAIL_ADDRESS][DOMAIN_NAME]" at bounding box center [141, 153] width 249 height 33
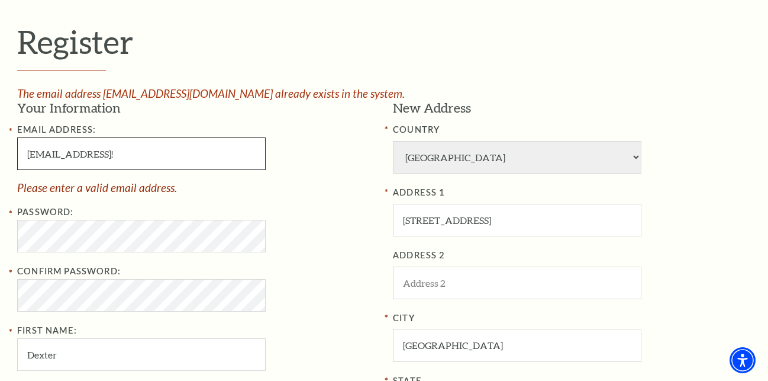
drag, startPoint x: 168, startPoint y: 150, endPoint x: 226, endPoint y: 150, distance: 58.0
click at [226, 150] on input "dexterkennedy1389@gmail.comEbayr501!" at bounding box center [141, 153] width 249 height 33
drag, startPoint x: 165, startPoint y: 147, endPoint x: 240, endPoint y: 143, distance: 75.9
click at [240, 143] on input "dexterkennedy1389@gmail.comEbayr501!" at bounding box center [141, 153] width 249 height 33
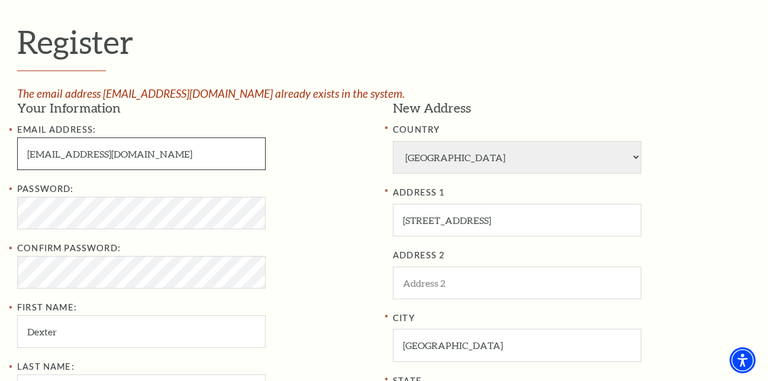
type input "[EMAIL_ADDRESS][DOMAIN_NAME]"
click at [337, 194] on div "Password:" at bounding box center [196, 205] width 358 height 47
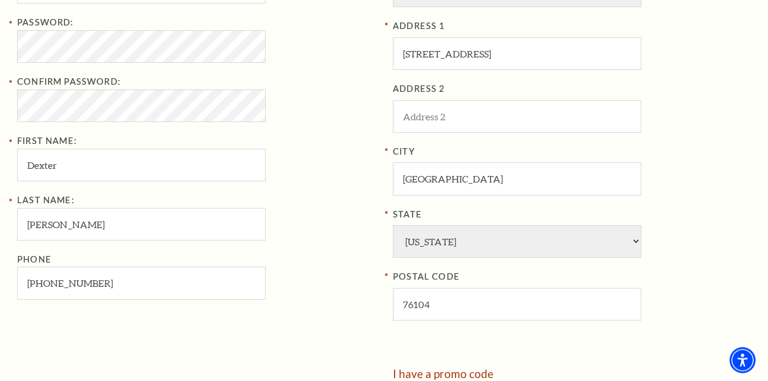
scroll to position [543, 0]
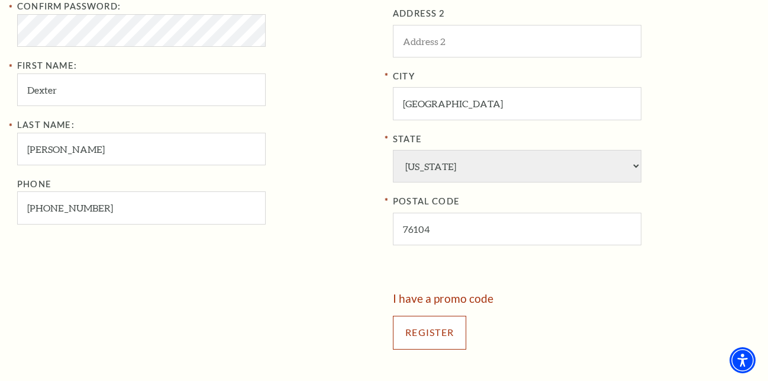
click at [437, 327] on input "Register" at bounding box center [429, 332] width 73 height 33
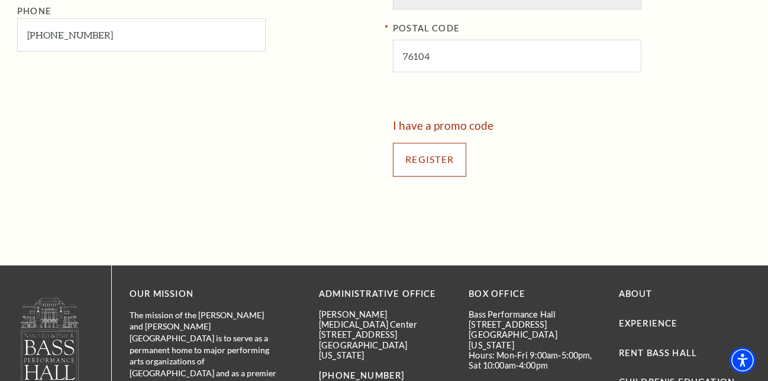
scroll to position [725, 0]
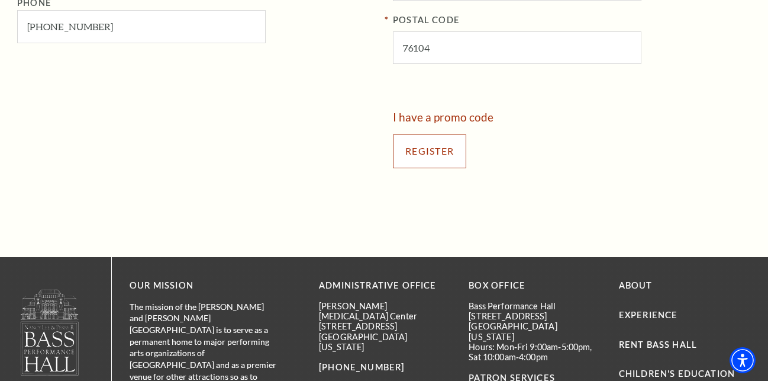
click at [420, 147] on input "Register" at bounding box center [429, 150] width 73 height 33
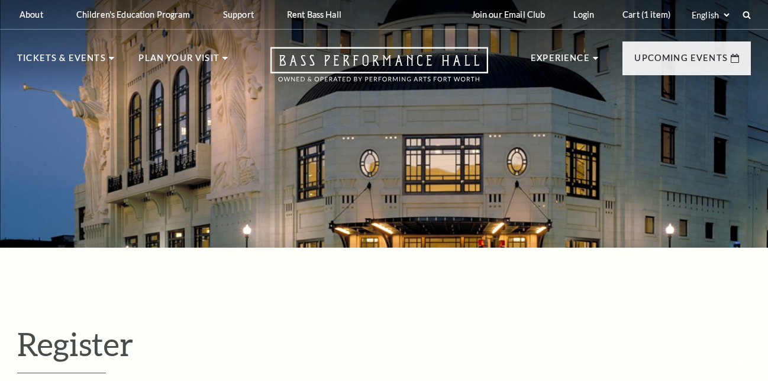
select select "1"
select select "[GEOGRAPHIC_DATA]"
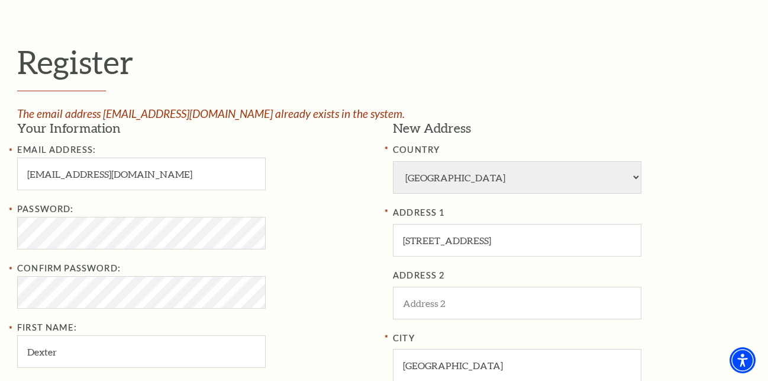
scroll to position [242, 0]
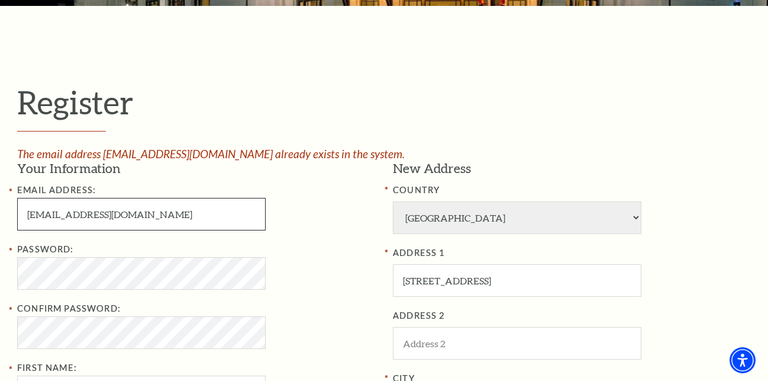
drag, startPoint x: 135, startPoint y: 214, endPoint x: -30, endPoint y: 213, distance: 165.2
click at [17, 213] on input "[EMAIL_ADDRESS][DOMAIN_NAME]" at bounding box center [141, 214] width 249 height 33
paste input "gerrywalton1348"
type input "[EMAIL_ADDRESS][DOMAIN_NAME]"
click at [330, 281] on div "Password:" at bounding box center [196, 265] width 358 height 47
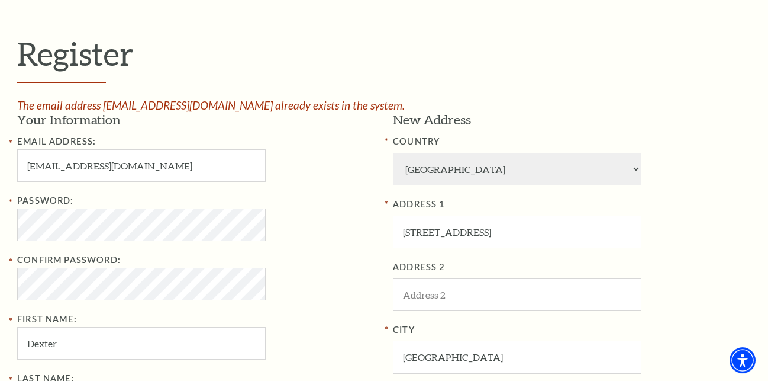
scroll to position [423, 0]
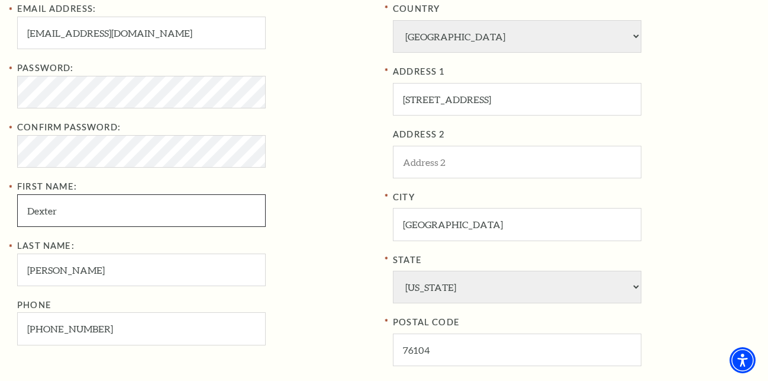
click at [17, 211] on input "Dexter" at bounding box center [141, 210] width 249 height 33
paste input "[PERSON_NAME]"
type input "[PERSON_NAME]"
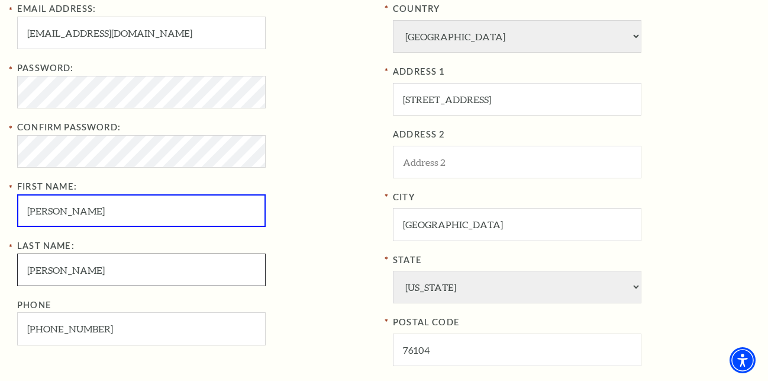
click at [17, 279] on input "[PERSON_NAME]" at bounding box center [141, 269] width 249 height 33
paste input "[PERSON_NAME]"
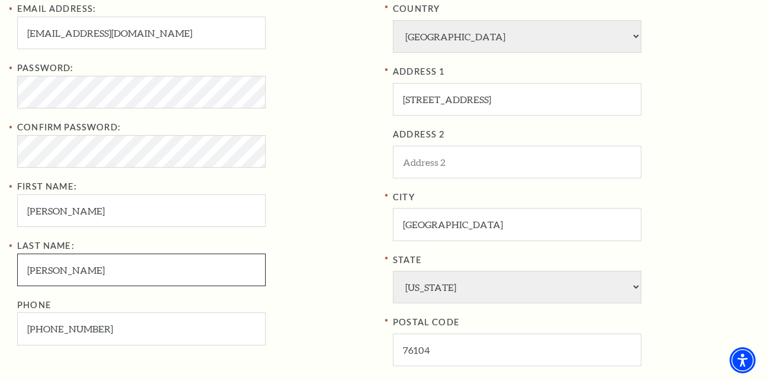
type input "[PERSON_NAME]"
click at [329, 238] on div "Email Address: [EMAIL_ADDRESS][DOMAIN_NAME] Password: Confirm Password: First N…" at bounding box center [196, 173] width 358 height 343
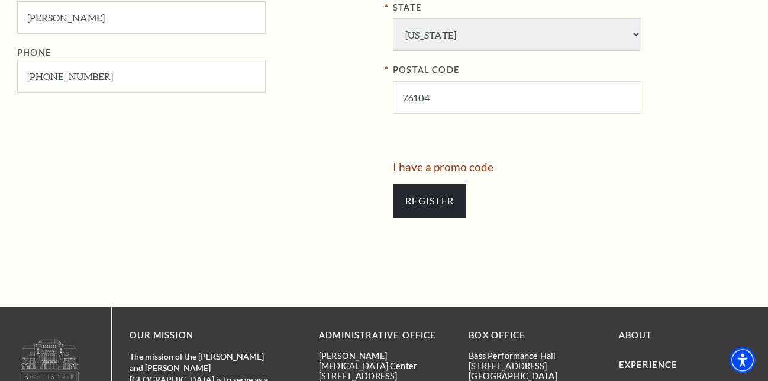
scroll to position [785, 0]
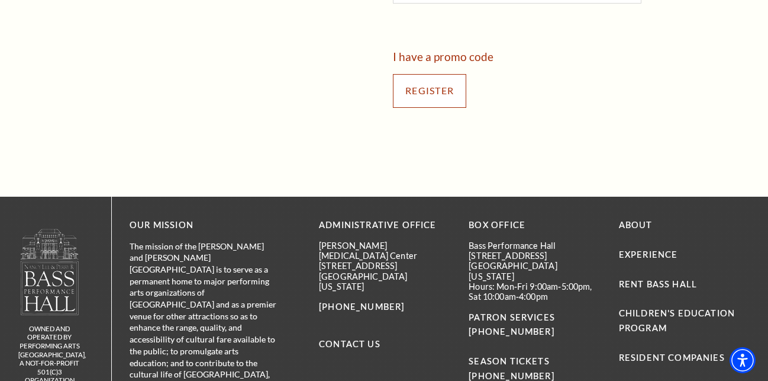
click at [441, 91] on input "Register" at bounding box center [429, 90] width 73 height 33
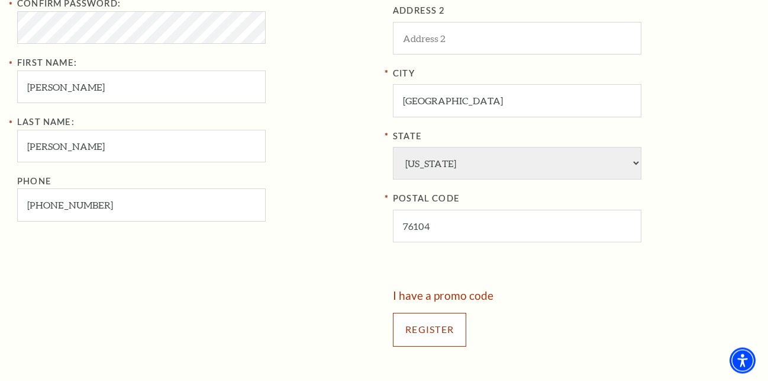
scroll to position [543, 0]
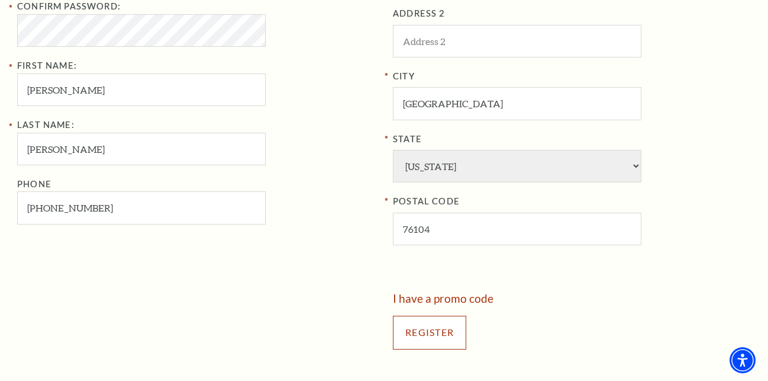
click at [417, 339] on input "Register" at bounding box center [429, 332] width 73 height 33
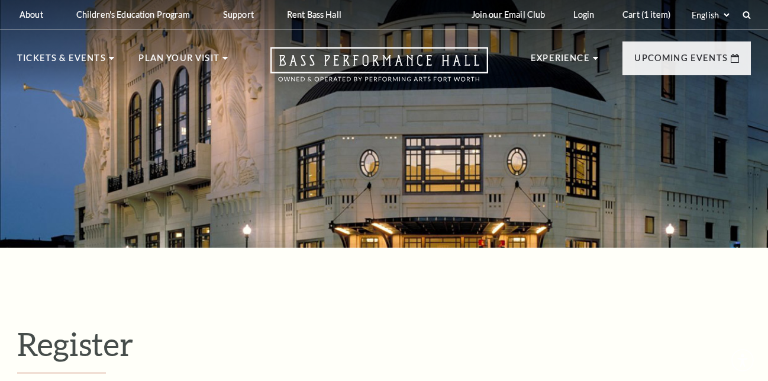
select select "1"
select select "[GEOGRAPHIC_DATA]"
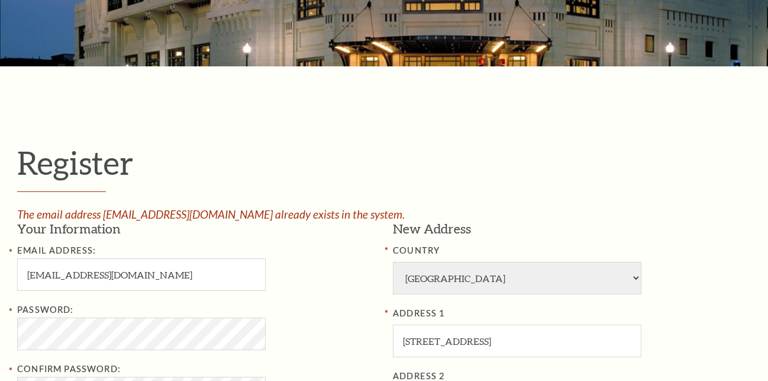
scroll to position [181, 0]
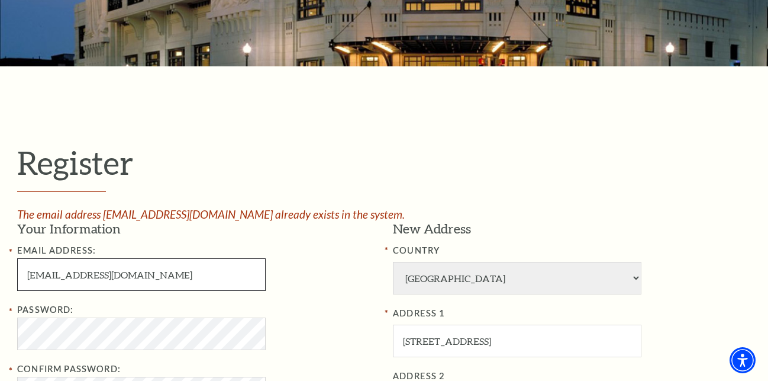
drag, startPoint x: 145, startPoint y: 275, endPoint x: -30, endPoint y: 294, distance: 176.2
click at [17, 291] on input "[EMAIL_ADDRESS][DOMAIN_NAME]" at bounding box center [141, 274] width 249 height 33
paste input "jakeanthony4411"
type input "[EMAIL_ADDRESS][DOMAIN_NAME]"
click at [328, 278] on div "Email Address: jakeanthony4411@gmail.com" at bounding box center [196, 266] width 358 height 47
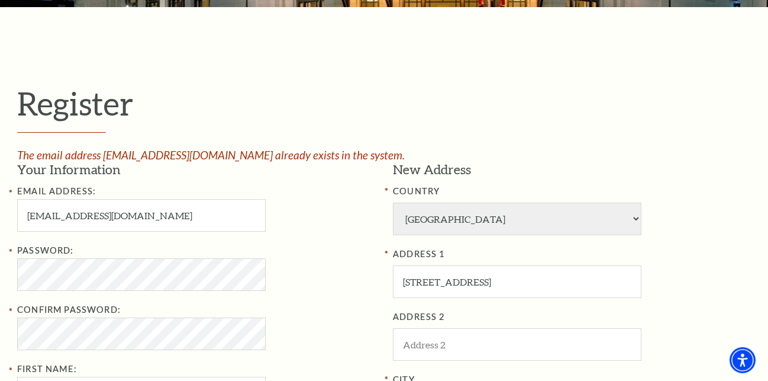
scroll to position [242, 0]
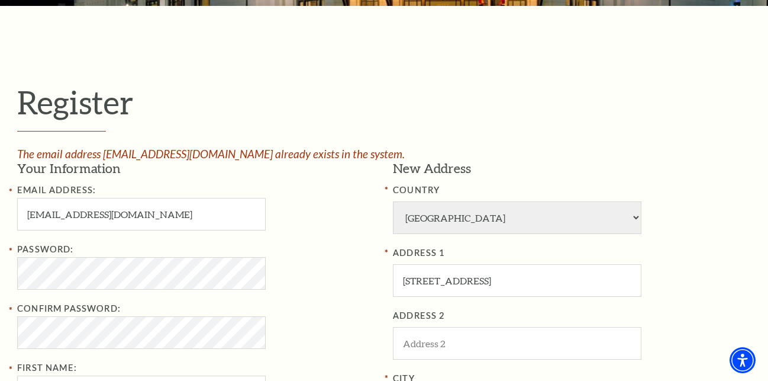
click at [307, 297] on div "Password: Confirm Password: First Name: Gerry" at bounding box center [196, 325] width 358 height 166
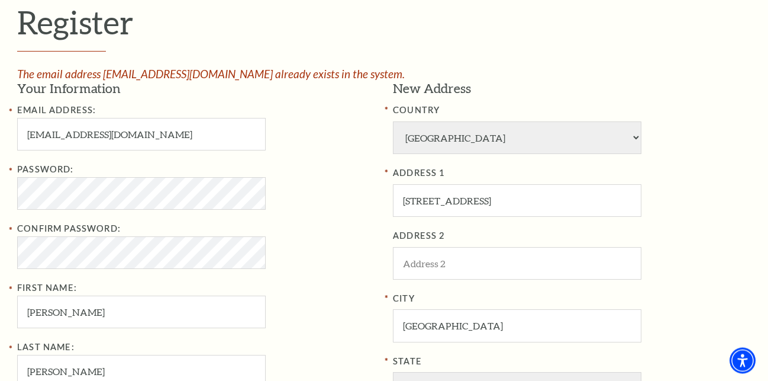
scroll to position [362, 0]
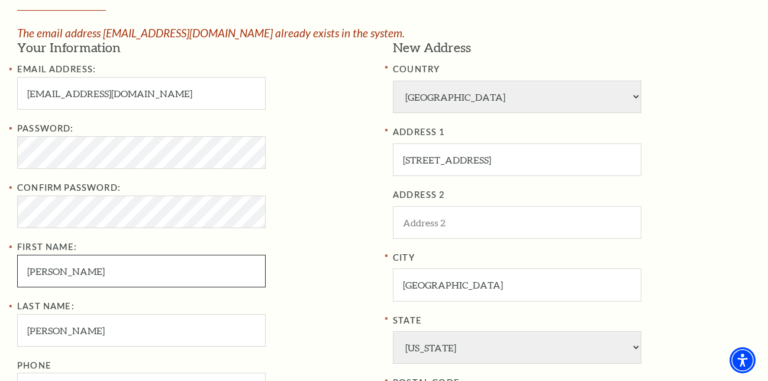
drag, startPoint x: 86, startPoint y: 264, endPoint x: -30, endPoint y: 281, distance: 117.8
click at [17, 281] on input "Gerry" at bounding box center [141, 271] width 249 height 33
paste input "Jake"
type input "Jake"
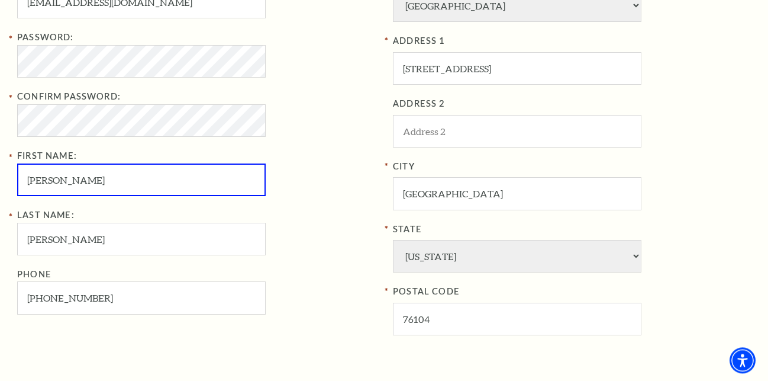
scroll to position [483, 0]
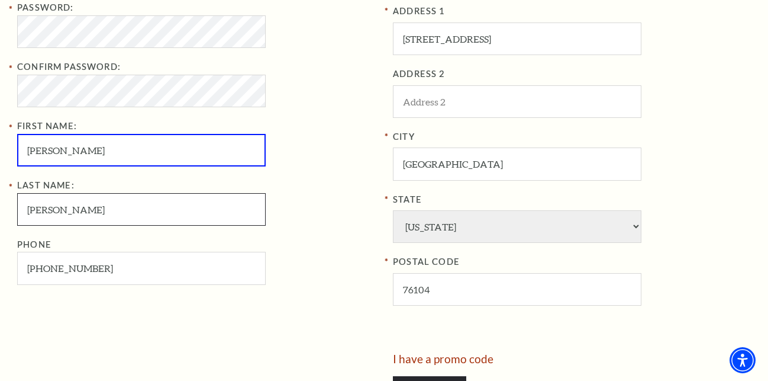
drag, startPoint x: 89, startPoint y: 214, endPoint x: -30, endPoint y: 211, distance: 119.6
click at [17, 211] on input "Walton" at bounding box center [141, 209] width 249 height 33
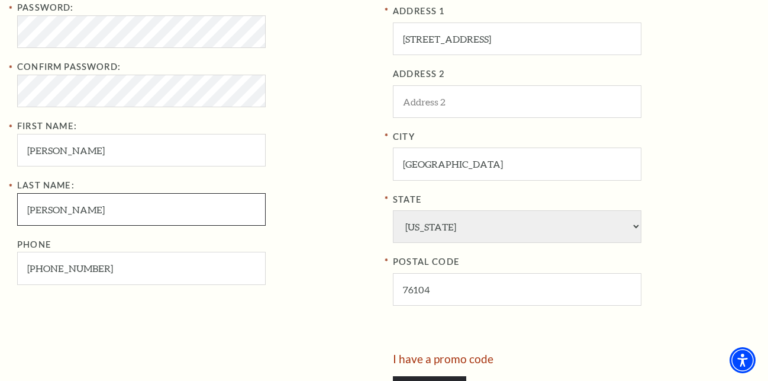
paste input "Anthony"
type input "Anthony"
click at [333, 191] on div "Last Name: Anthony Phone 817-539-2367" at bounding box center [196, 231] width 358 height 107
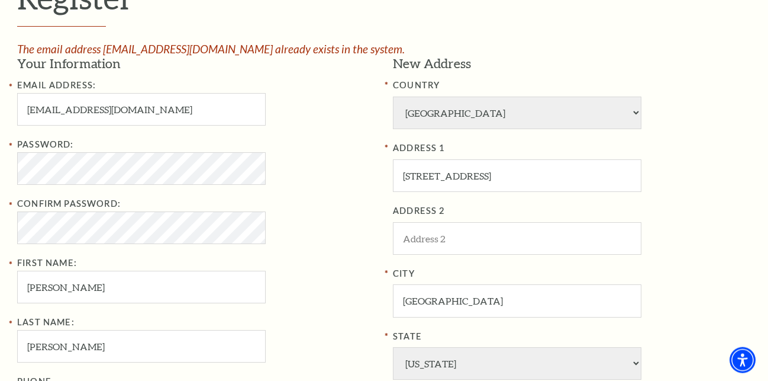
scroll to position [604, 0]
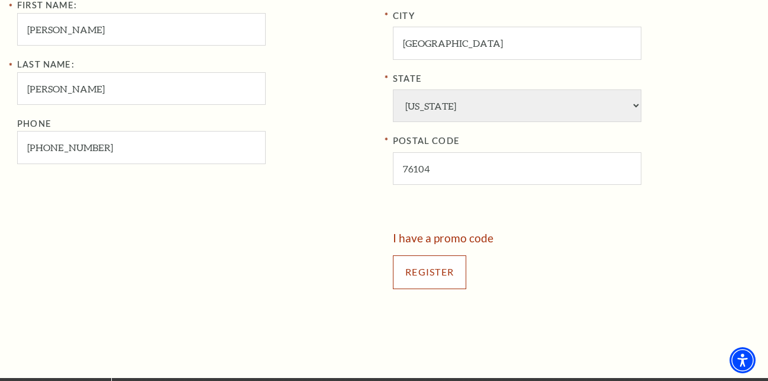
click at [419, 261] on input "Register" at bounding box center [429, 271] width 73 height 33
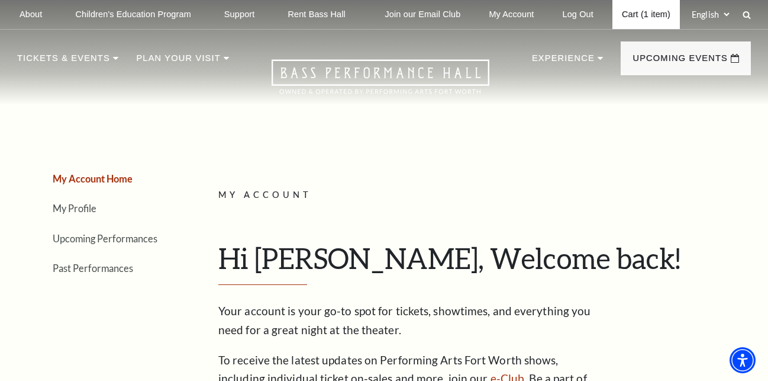
click at [642, 15] on link "Cart (1 item)" at bounding box center [646, 14] width 67 height 29
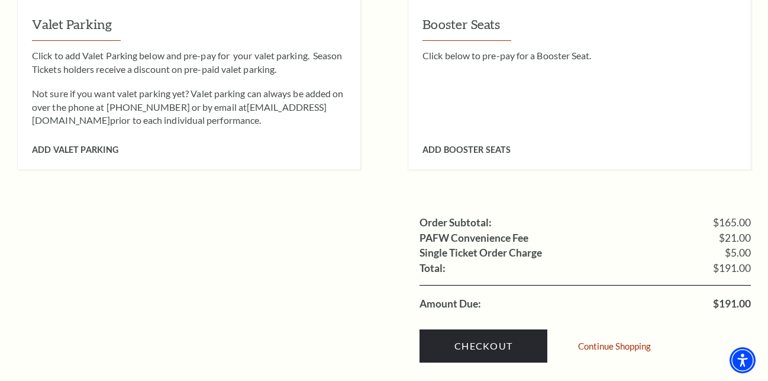
scroll to position [1208, 0]
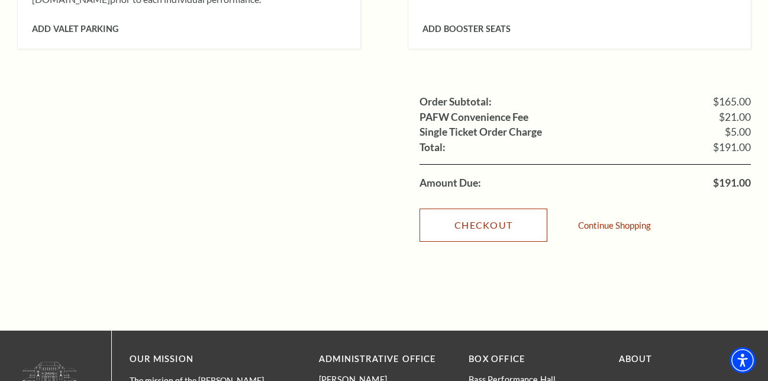
click at [491, 208] on link "Checkout" at bounding box center [484, 224] width 128 height 33
click at [484, 208] on link "Checkout" at bounding box center [484, 224] width 128 height 33
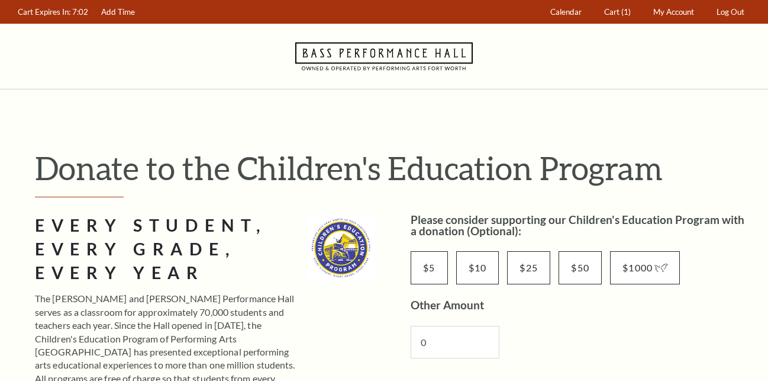
scroll to position [242, 0]
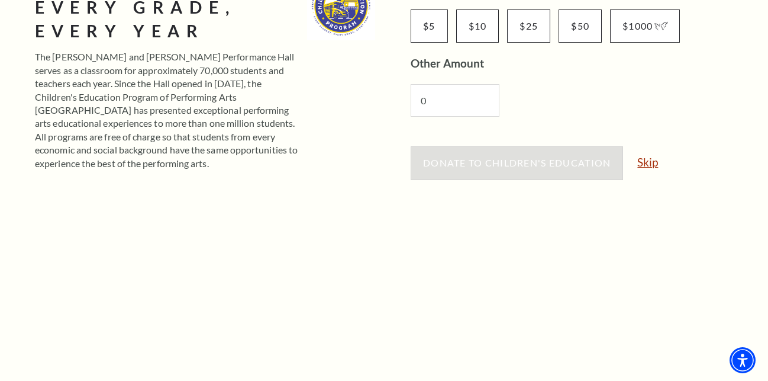
click at [649, 163] on link "Skip" at bounding box center [648, 161] width 21 height 11
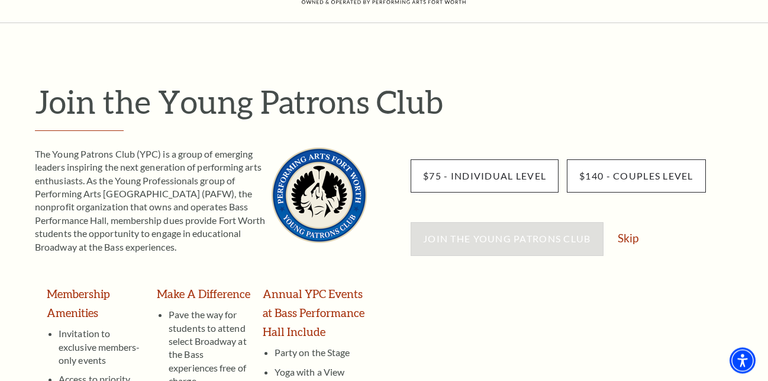
scroll to position [121, 0]
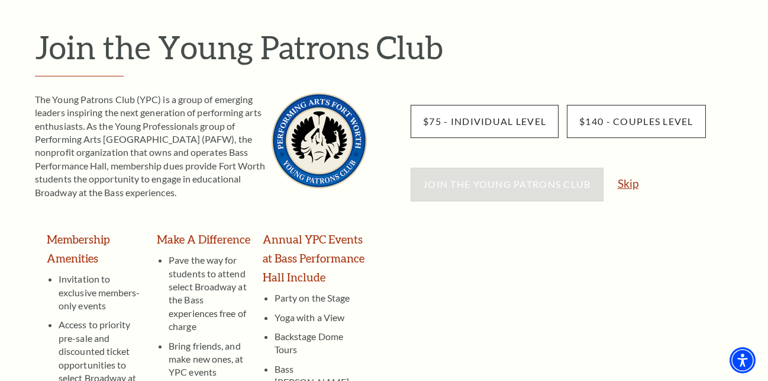
click at [630, 188] on link "Skip" at bounding box center [628, 183] width 21 height 11
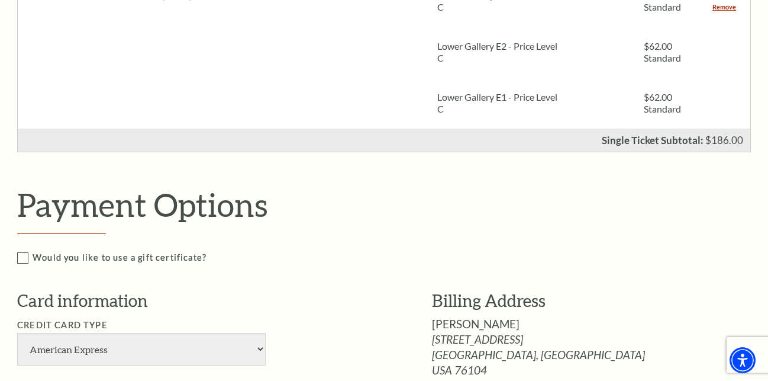
scroll to position [664, 0]
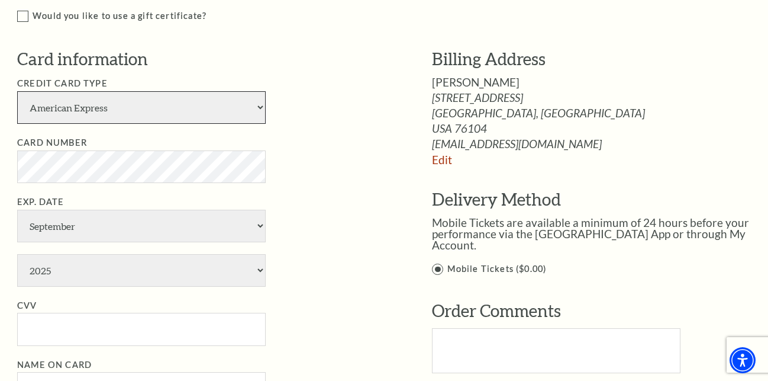
click at [17, 91] on select "American Express Visa Master Card Discover" at bounding box center [141, 107] width 249 height 33
select select "24"
click option "Visa" at bounding box center [0, 0] width 0 height 0
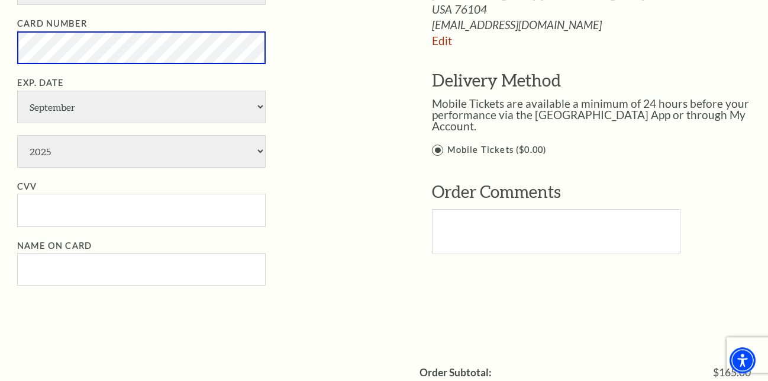
scroll to position [785, 0]
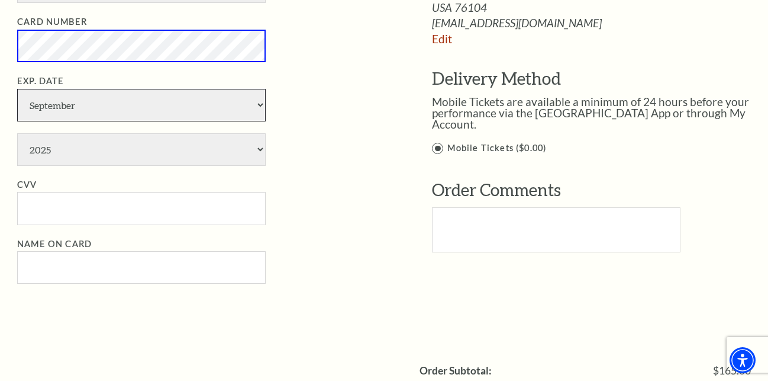
click at [17, 89] on select "January February March April May June July August September October November De…" at bounding box center [141, 105] width 249 height 33
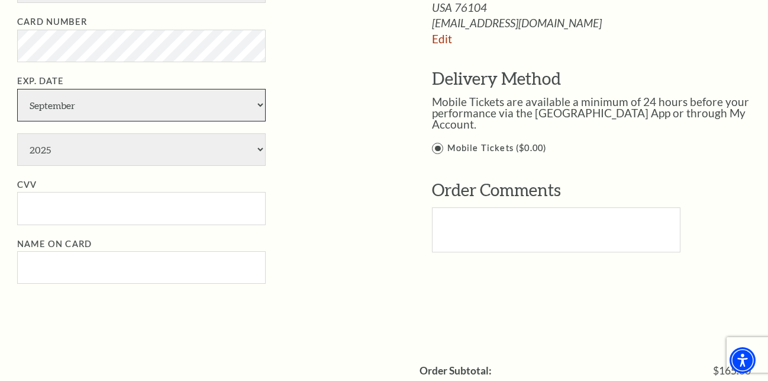
select select "5"
click option "May" at bounding box center [0, 0] width 0 height 0
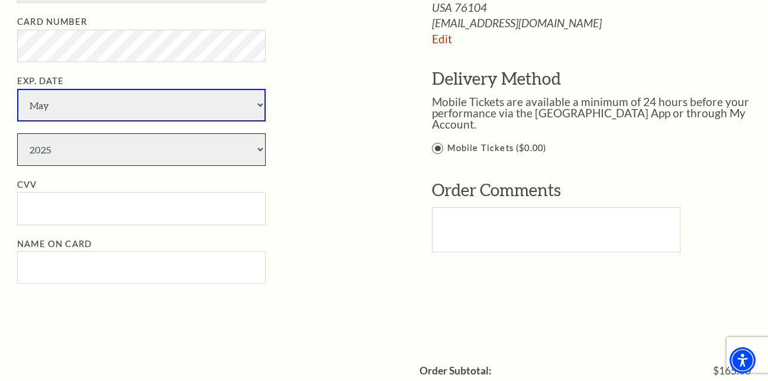
click at [17, 133] on select "2025 2026 2027 2028 2029 2030 2031 2032 2033 2034" at bounding box center [141, 149] width 249 height 33
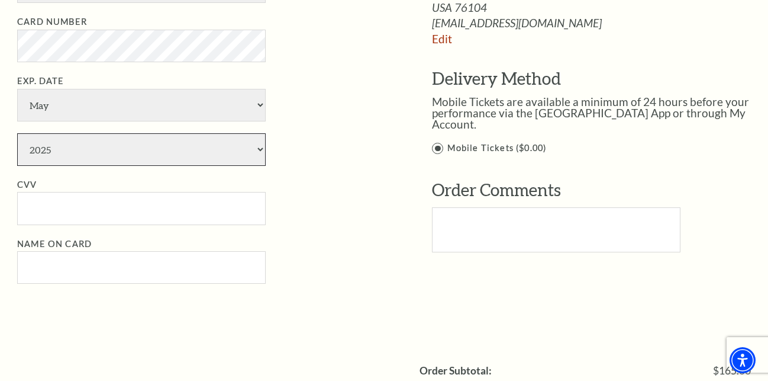
select select "2030"
click option "2030" at bounding box center [0, 0] width 0 height 0
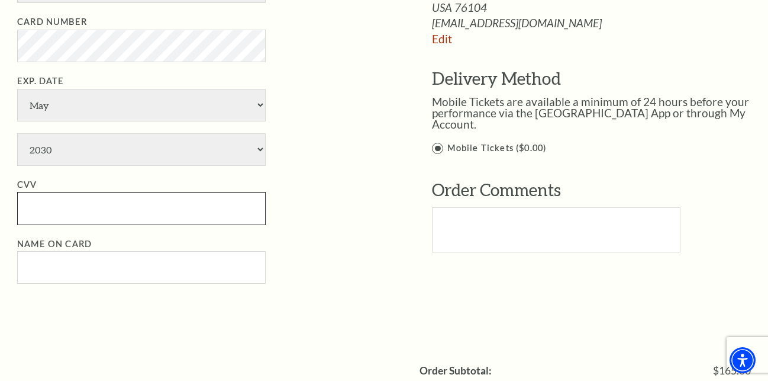
click at [173, 201] on input "CVV" at bounding box center [141, 208] width 249 height 33
paste input "102"
type input "102"
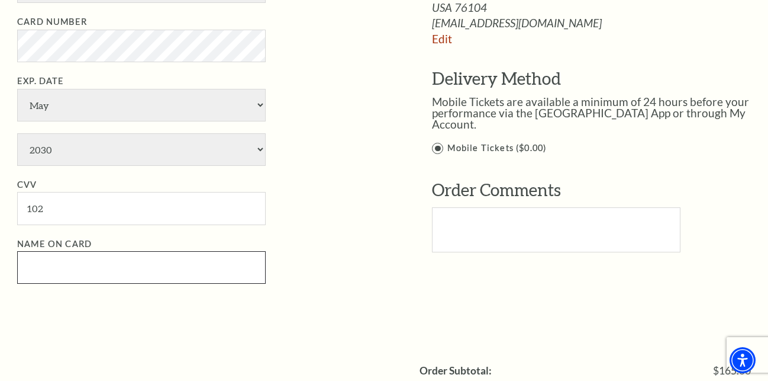
click at [175, 270] on input "Name on Card" at bounding box center [141, 267] width 249 height 33
paste input "jakeanthony"
click at [45, 260] on input "jakeanthony" at bounding box center [141, 267] width 249 height 33
type input "jake anthony"
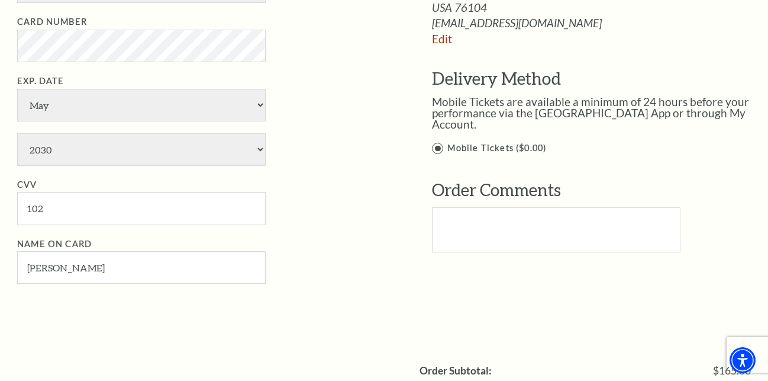
click at [311, 225] on ul "Credit Card Type American Express Visa Master Card Discover Card Number Exp. Da…" at bounding box center [206, 120] width 379 height 329
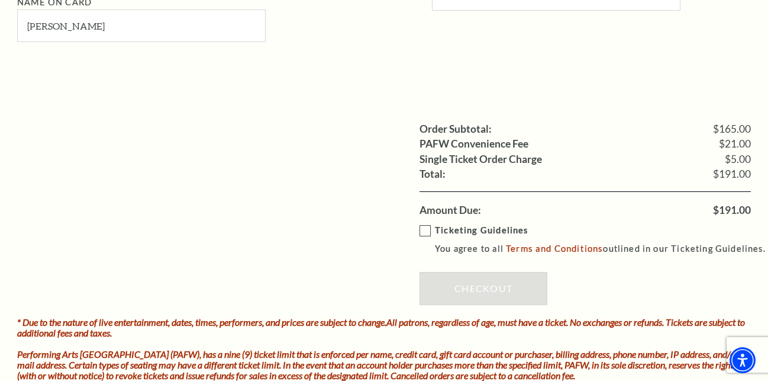
scroll to position [1147, 0]
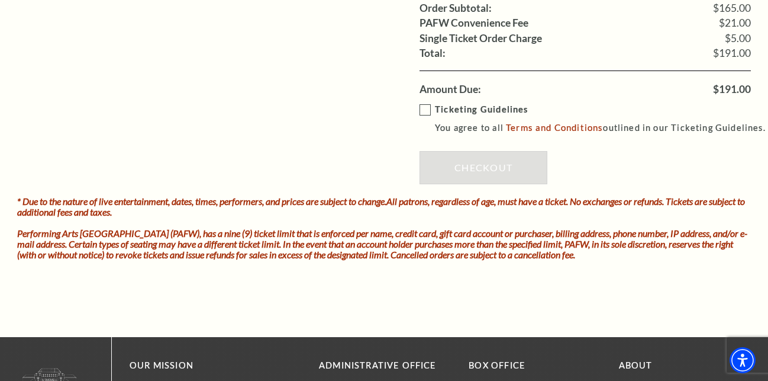
click at [422, 103] on label "Ticketing Guidelines You agree to all Terms and Conditions outlined in our Tick…" at bounding box center [598, 118] width 357 height 33
click at [0, 0] on input "Ticketing Guidelines You agree to all Terms and Conditions outlined in our Tick…" at bounding box center [0, 0] width 0 height 0
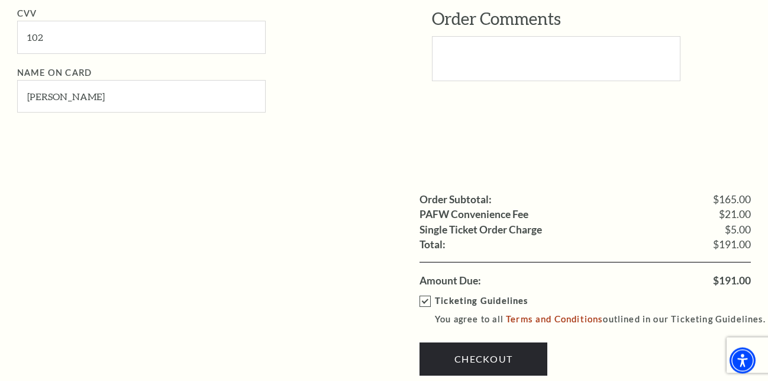
scroll to position [1027, 0]
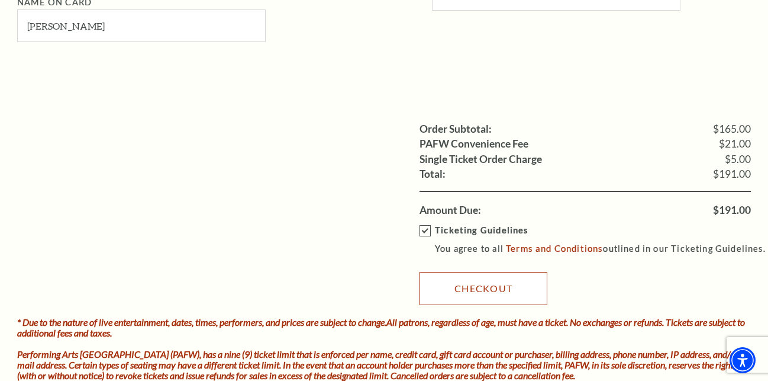
click at [446, 276] on link "Checkout" at bounding box center [484, 288] width 128 height 33
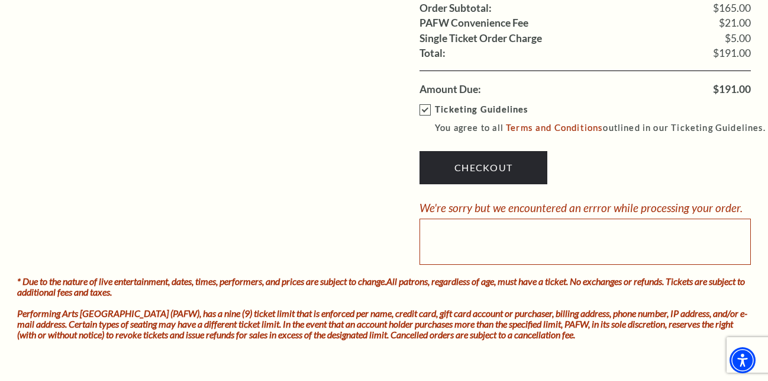
scroll to position [966, 0]
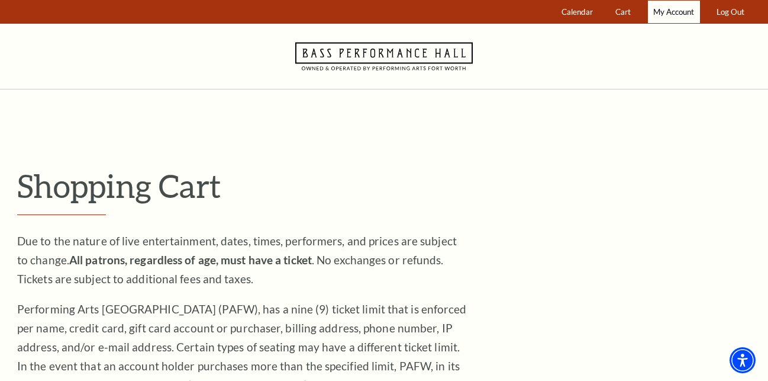
click at [662, 15] on span "My Account" at bounding box center [674, 11] width 41 height 9
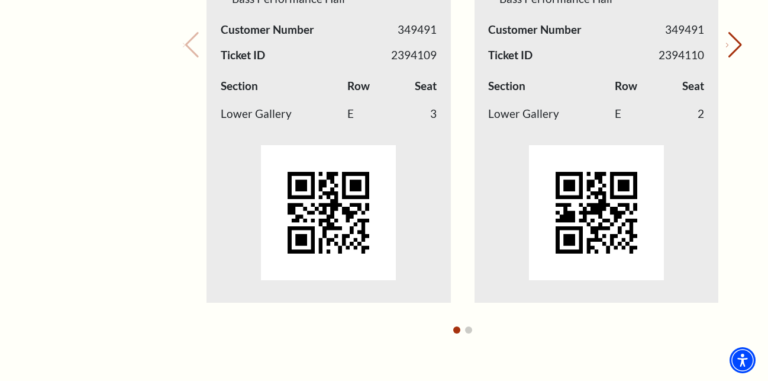
scroll to position [467, 0]
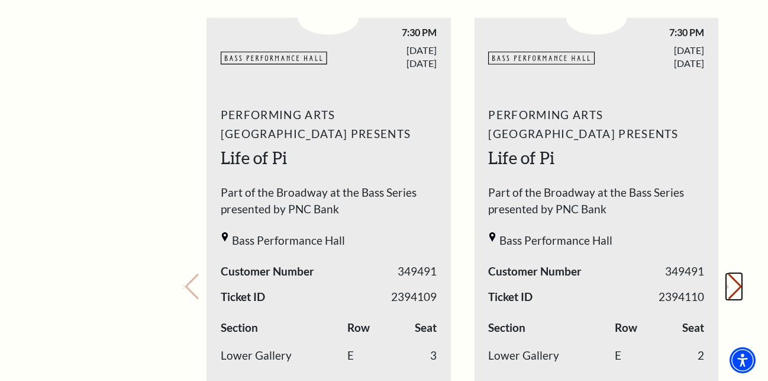
click at [731, 287] on button "Next slide." at bounding box center [734, 287] width 16 height 26
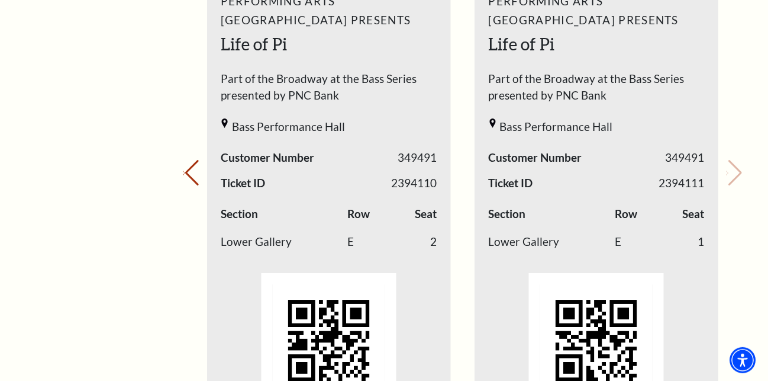
scroll to position [588, 0]
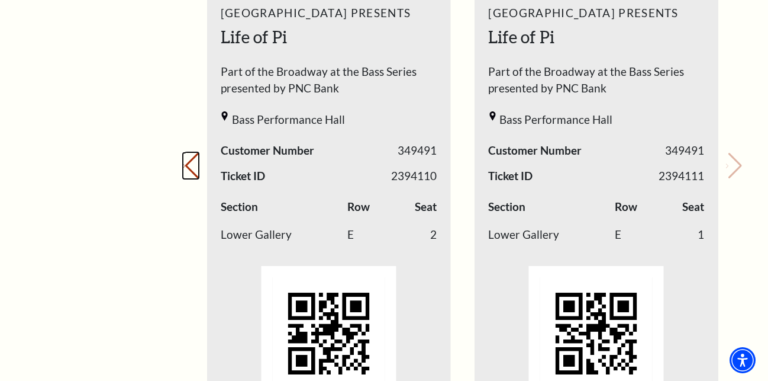
click at [185, 164] on icon "Previous slide" at bounding box center [184, 166] width 2 height 4
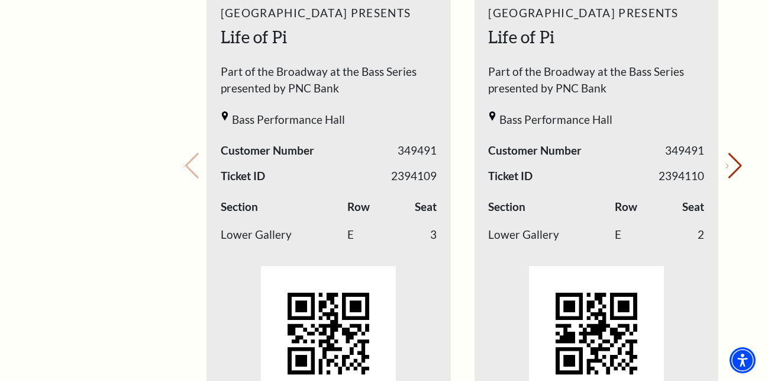
click at [197, 162] on div "Your next show Previous slide. Next slide." at bounding box center [462, 149] width 559 height 627
click at [738, 166] on button "Next slide." at bounding box center [734, 166] width 16 height 26
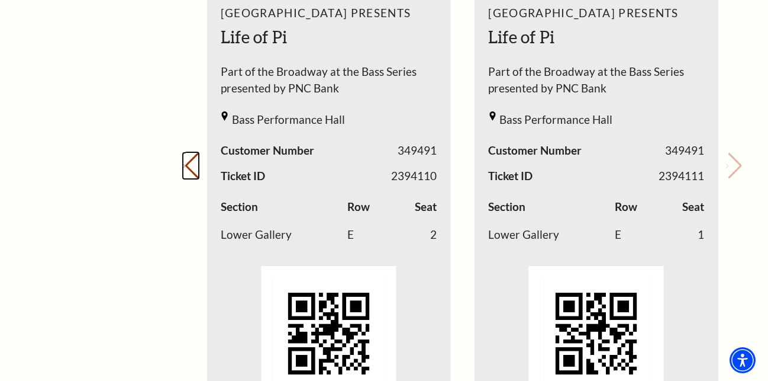
click at [185, 162] on button "Previous slide." at bounding box center [191, 166] width 16 height 26
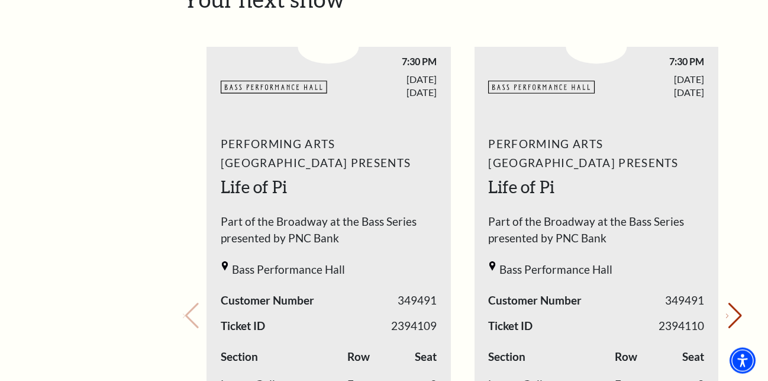
scroll to position [467, 0]
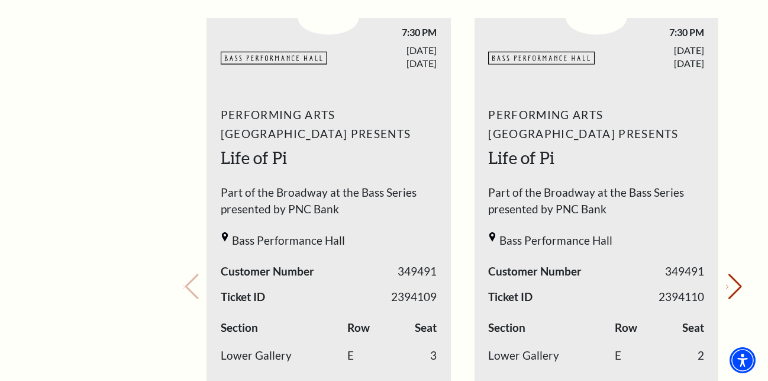
click at [194, 288] on div "Your next show Previous slide. Next slide." at bounding box center [462, 270] width 559 height 627
click at [729, 289] on icon "Next slide" at bounding box center [727, 287] width 2 height 4
